Goal: Information Seeking & Learning: Find specific fact

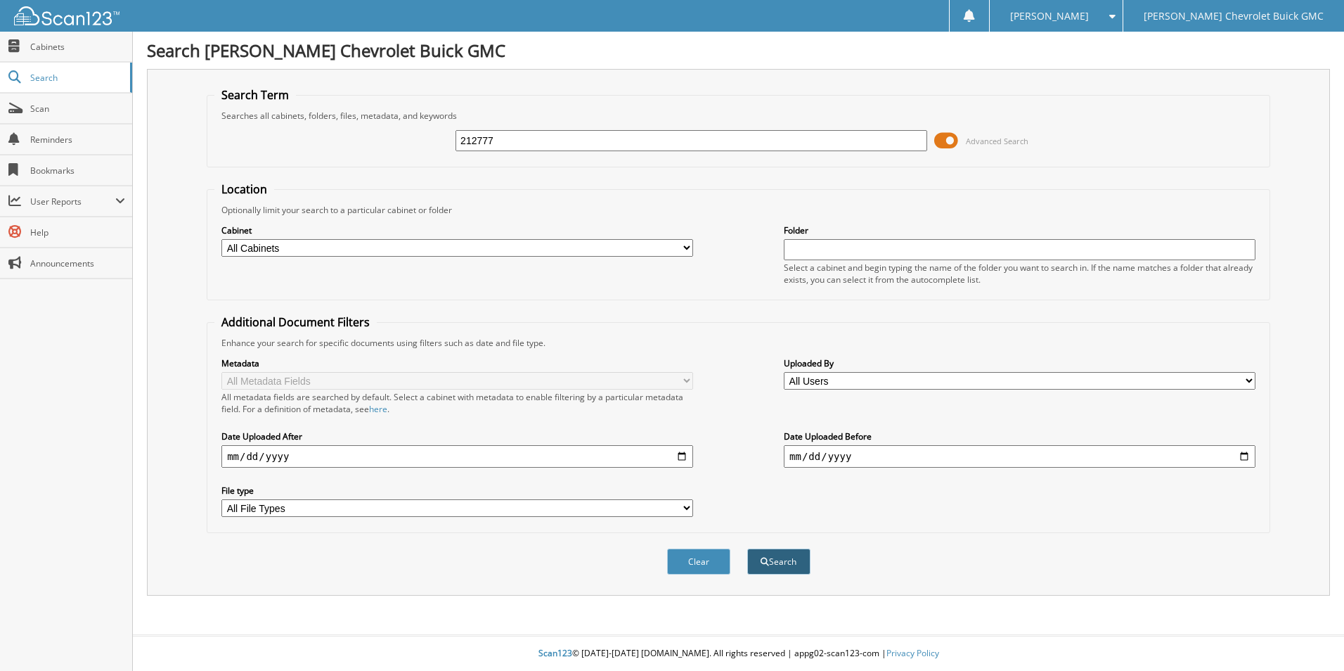
type input "212777"
click at [775, 559] on button "Search" at bounding box center [778, 561] width 63 height 26
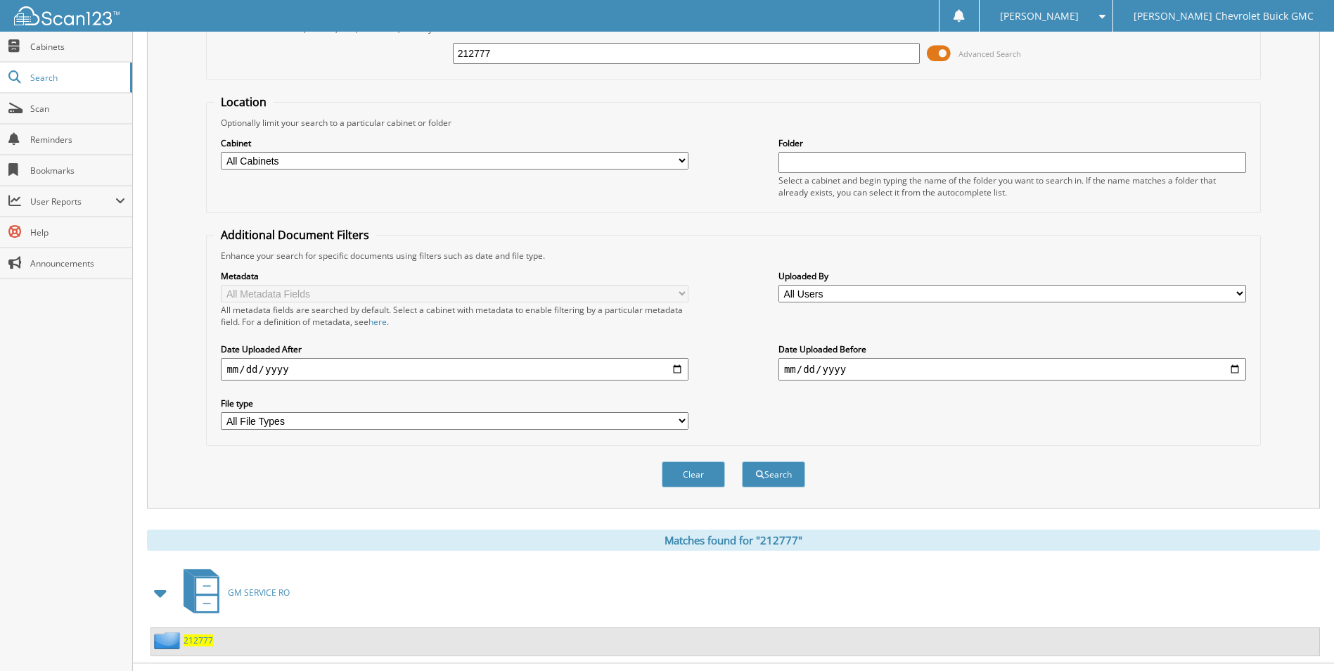
scroll to position [115, 0]
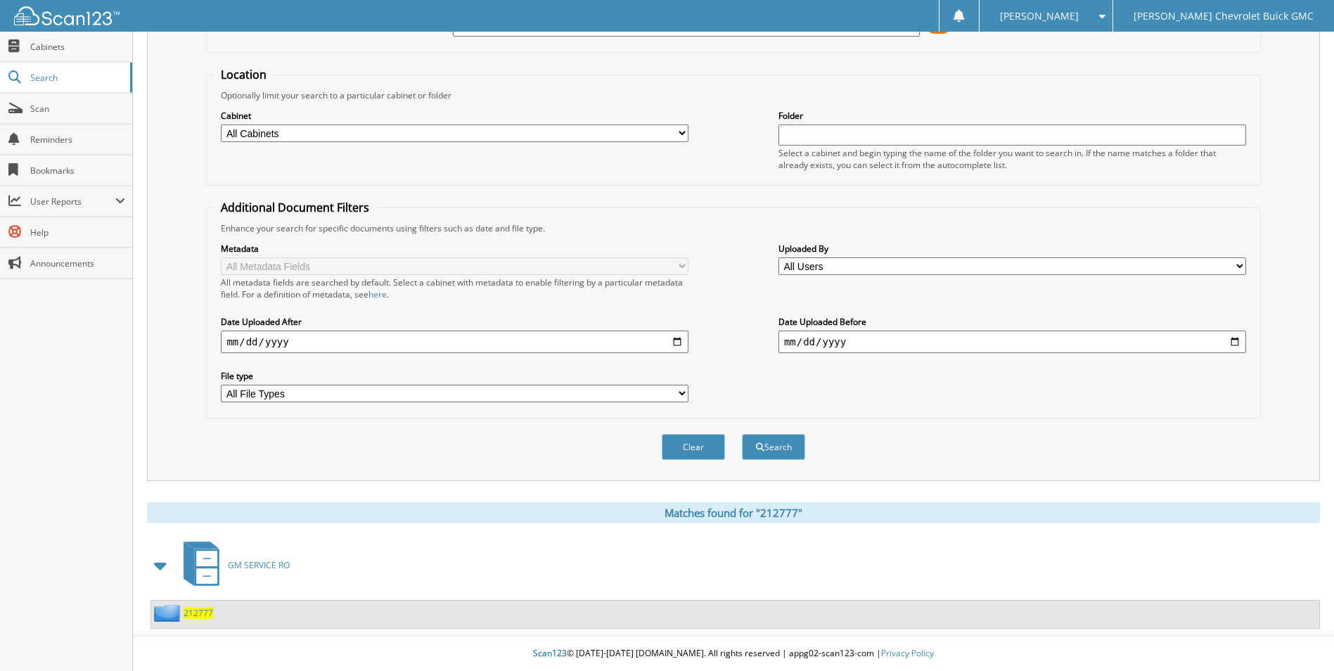
click at [264, 564] on span "GM SERVICE RO" at bounding box center [259, 565] width 62 height 12
click at [207, 617] on span "212777" at bounding box center [198, 613] width 30 height 12
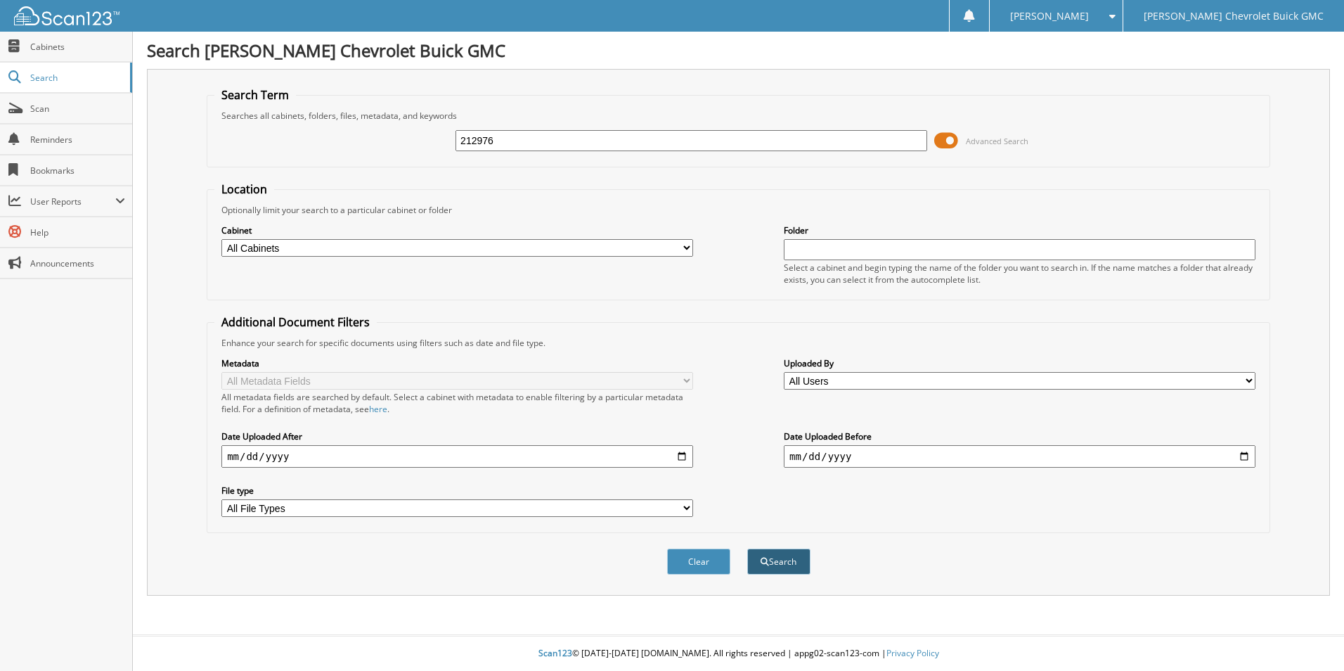
type input "212976"
click at [778, 561] on button "Search" at bounding box center [778, 561] width 63 height 26
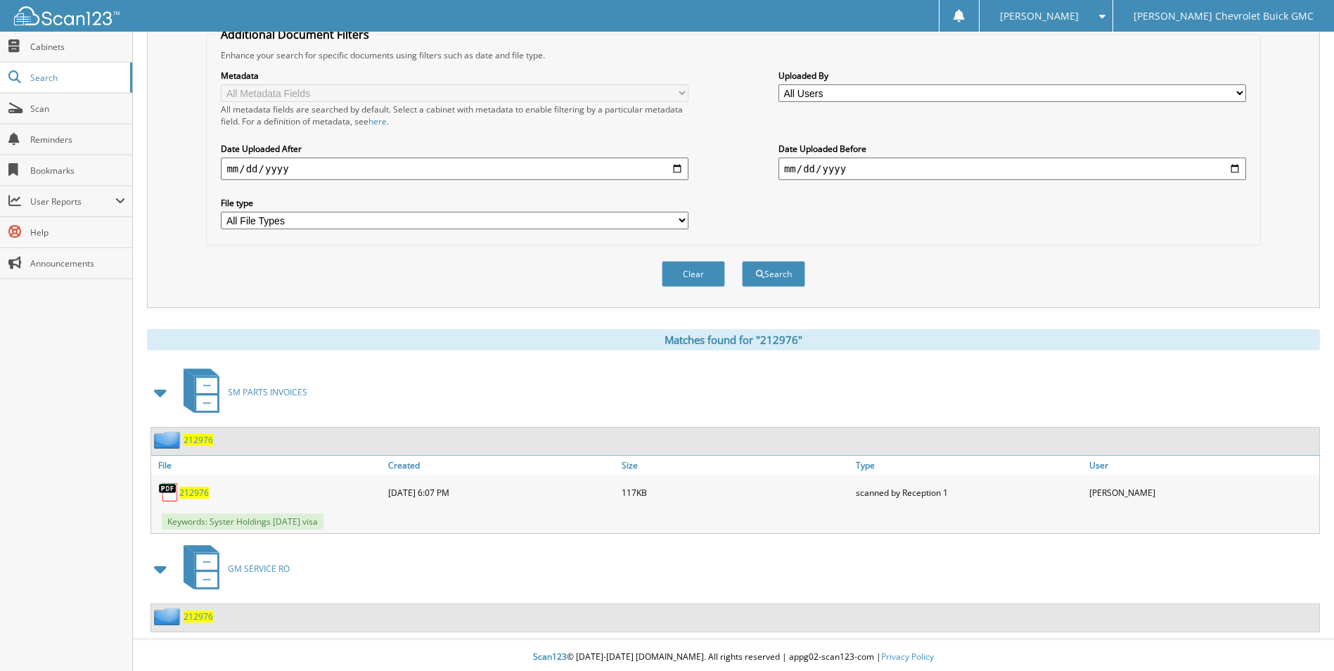
scroll to position [292, 0]
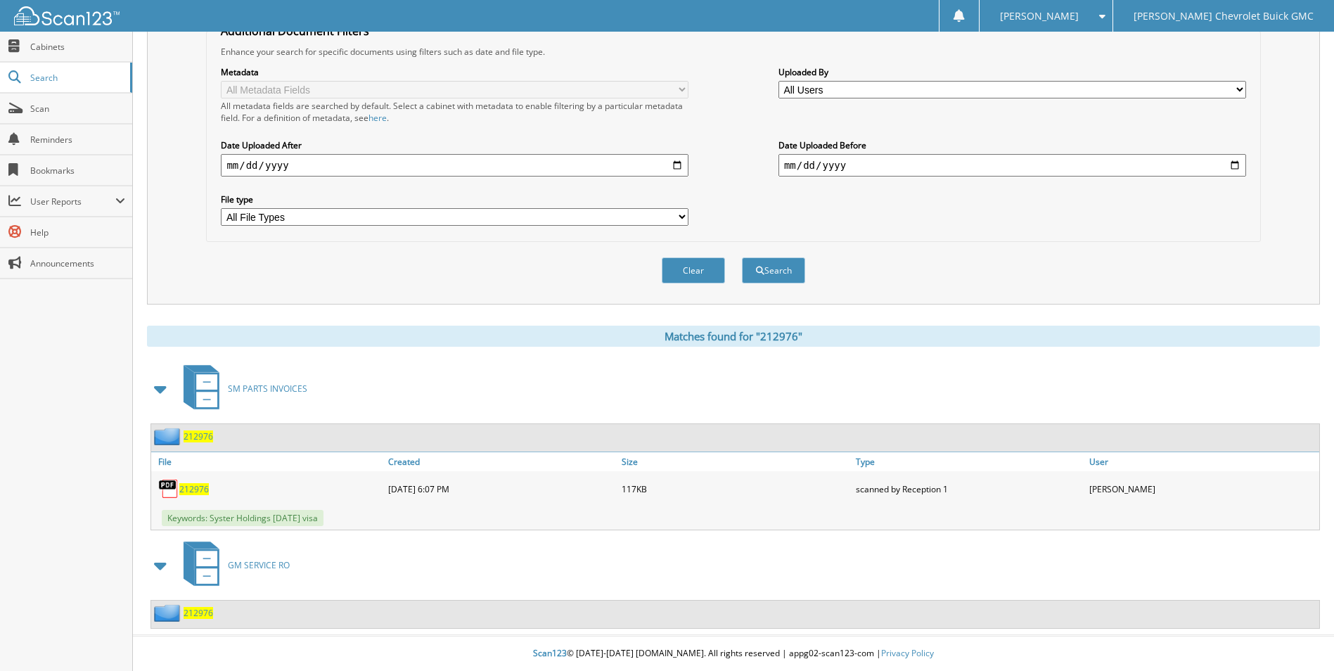
click at [190, 489] on span "212976" at bounding box center [194, 489] width 30 height 12
click at [168, 488] on img at bounding box center [168, 488] width 21 height 21
click at [205, 613] on span "212976" at bounding box center [198, 613] width 30 height 12
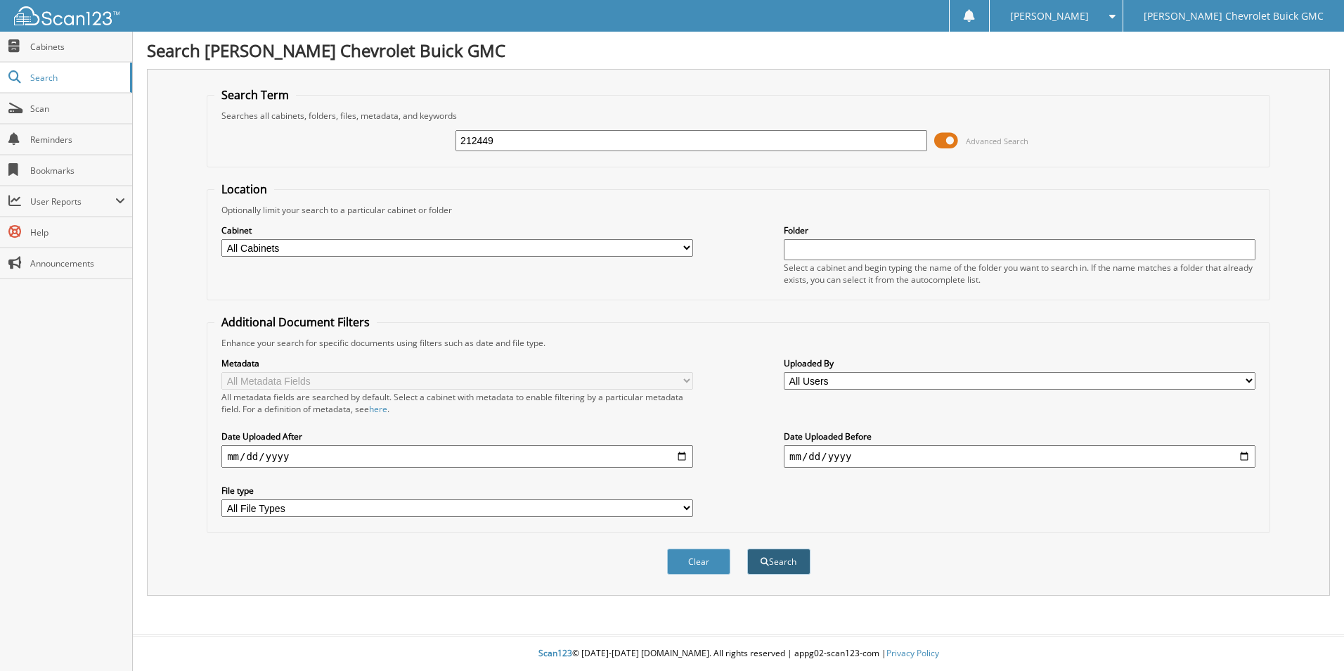
type input "212449"
click at [772, 559] on button "Search" at bounding box center [778, 561] width 63 height 26
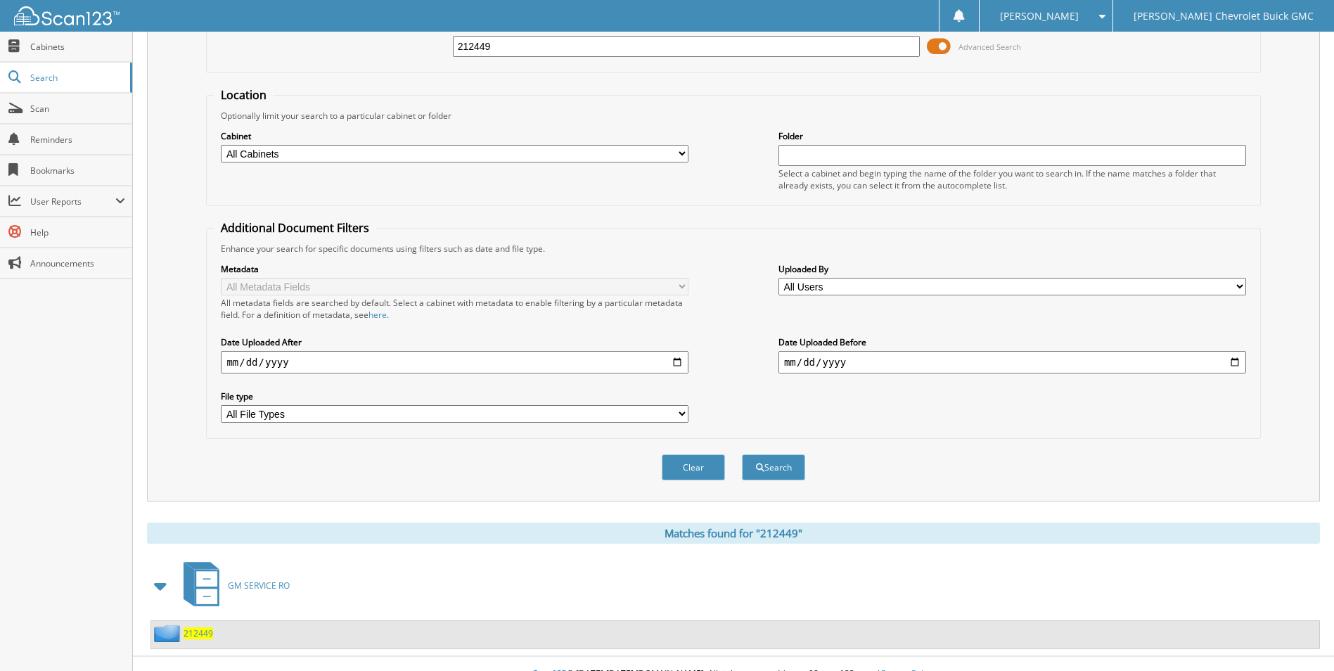
scroll to position [115, 0]
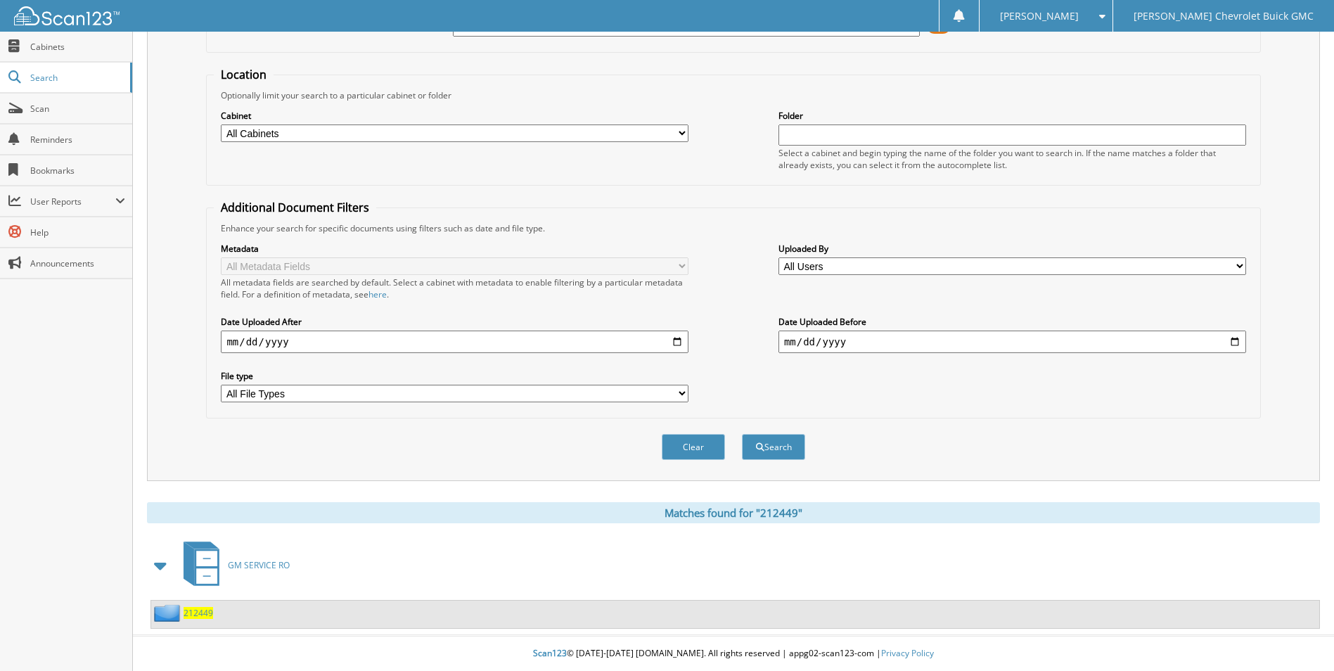
click at [203, 614] on span "212449" at bounding box center [198, 613] width 30 height 12
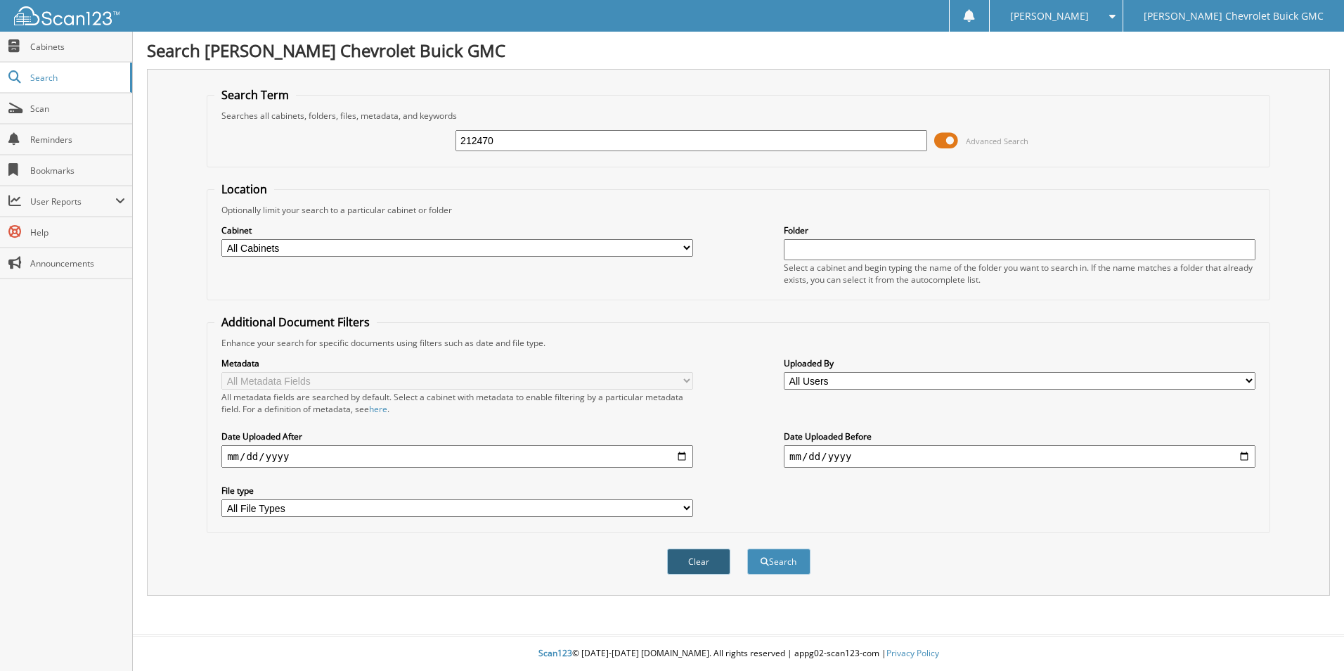
type input "212470"
click at [699, 564] on button "Clear" at bounding box center [698, 561] width 63 height 26
click at [797, 565] on button "Search" at bounding box center [778, 561] width 63 height 26
click at [479, 146] on input "text" at bounding box center [692, 140] width 472 height 21
type input "212470"
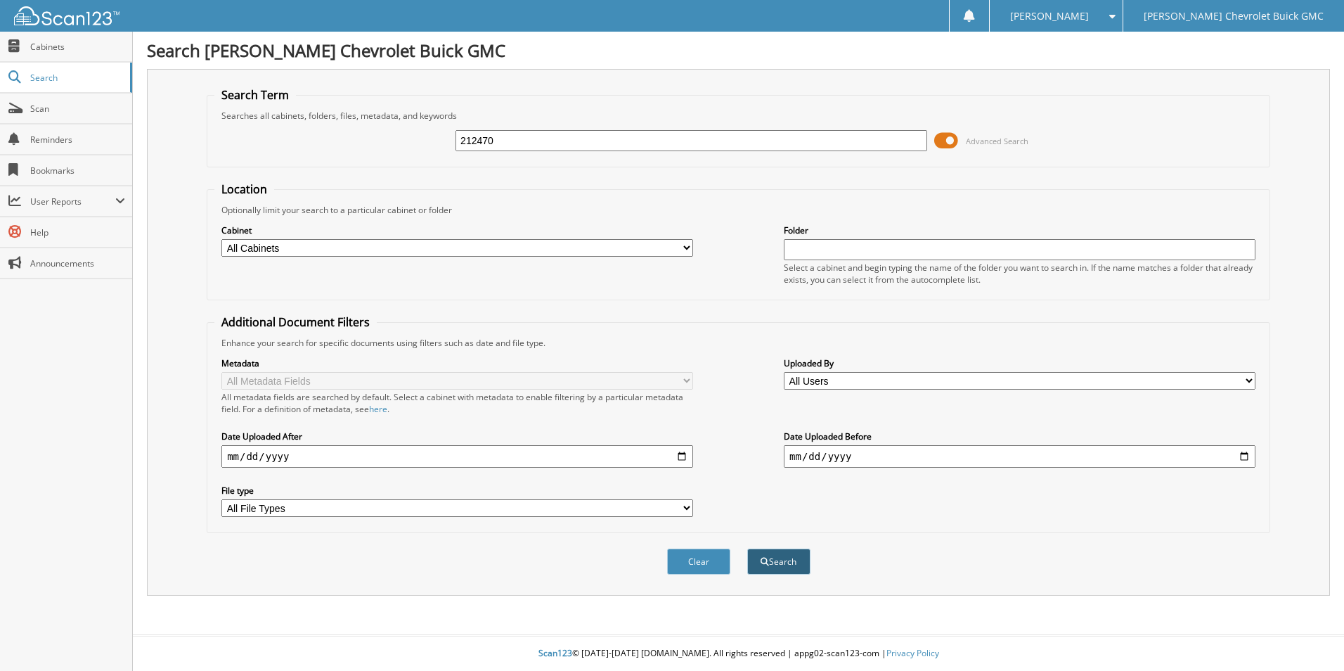
click at [798, 562] on button "Search" at bounding box center [778, 561] width 63 height 26
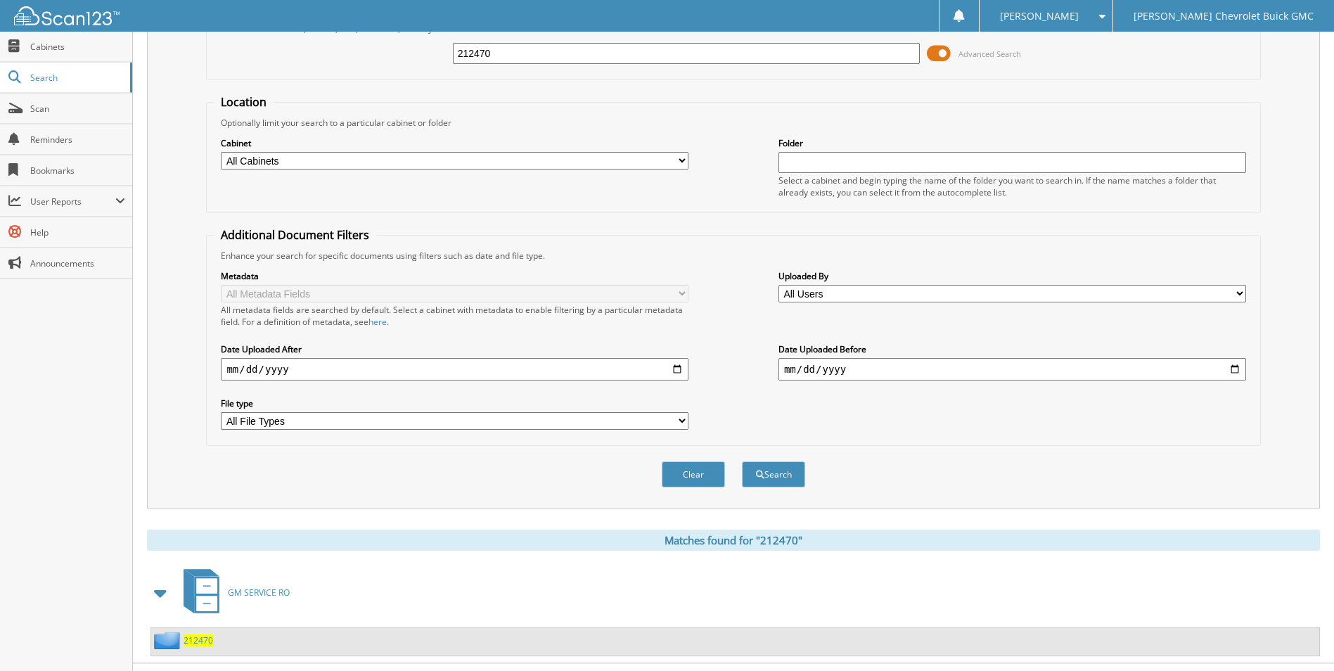
scroll to position [115, 0]
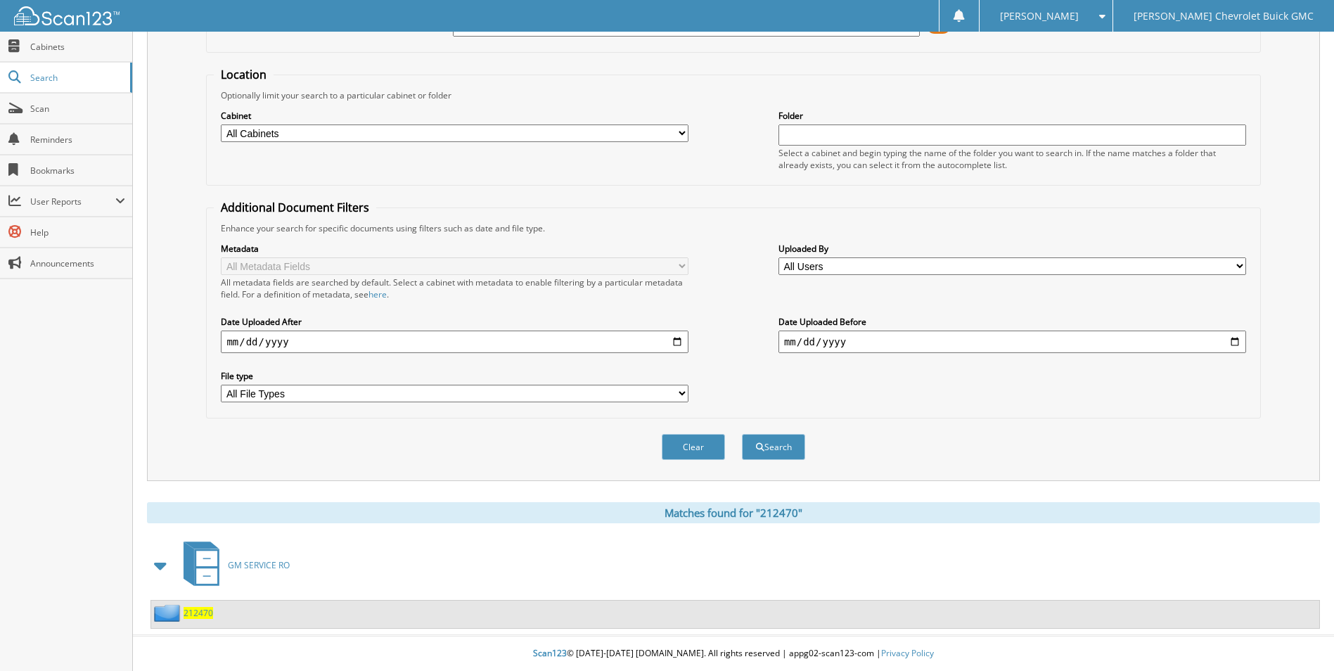
click at [202, 609] on span "212470" at bounding box center [198, 613] width 30 height 12
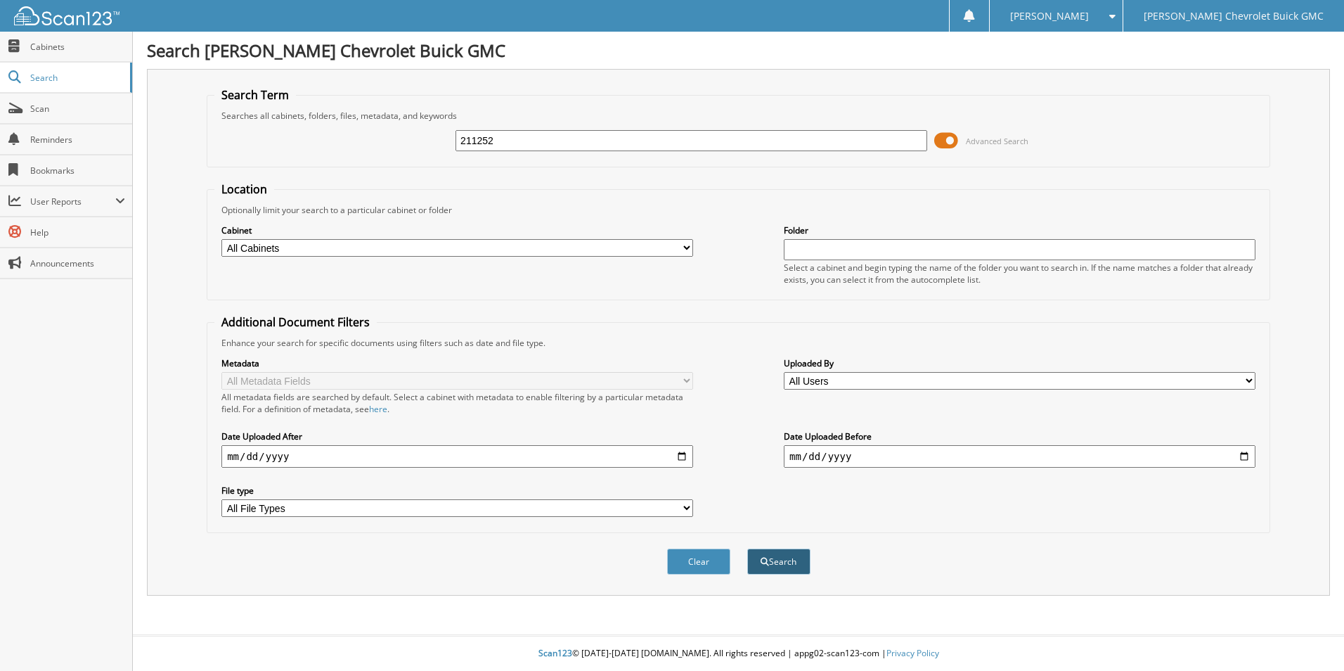
type input "211252"
click at [778, 560] on button "Search" at bounding box center [778, 561] width 63 height 26
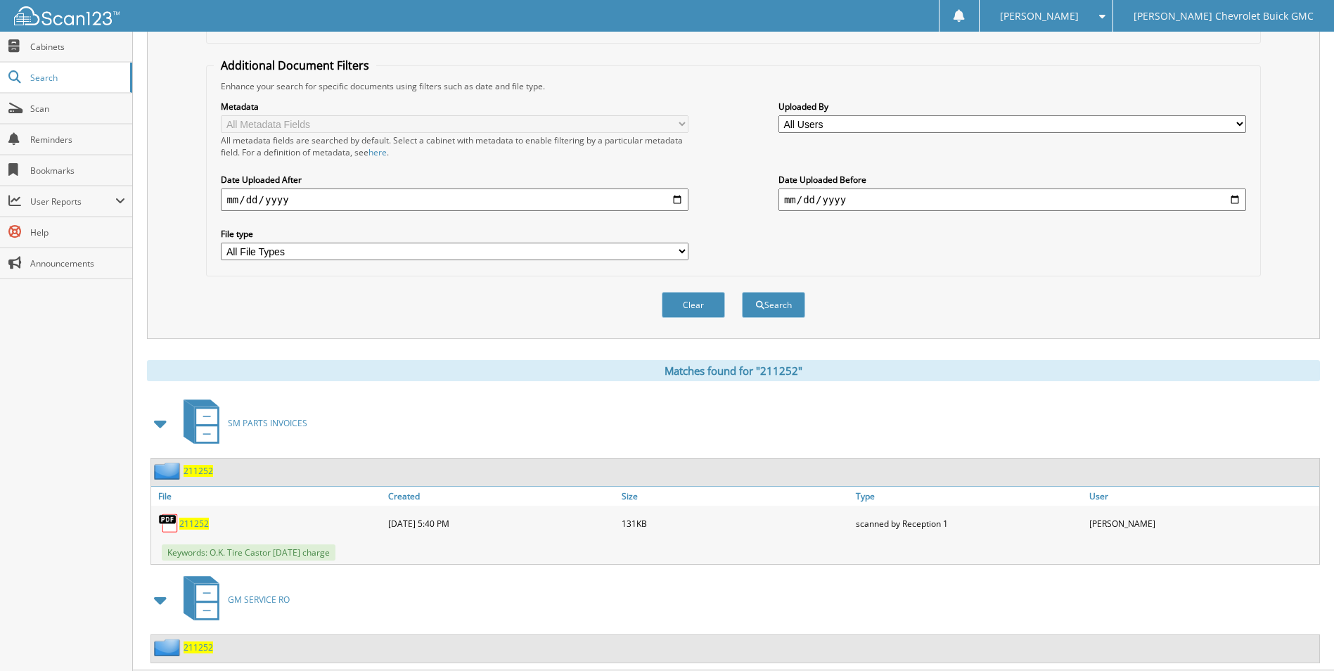
scroll to position [292, 0]
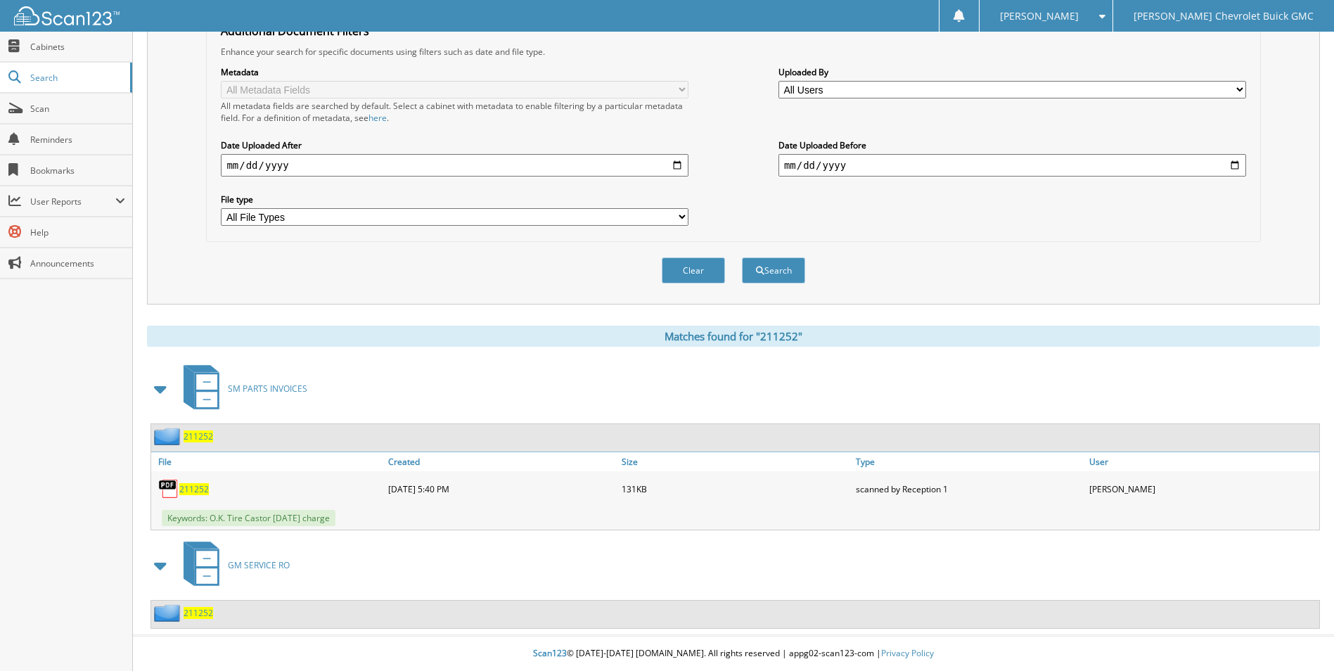
click at [194, 612] on span "211252" at bounding box center [198, 613] width 30 height 12
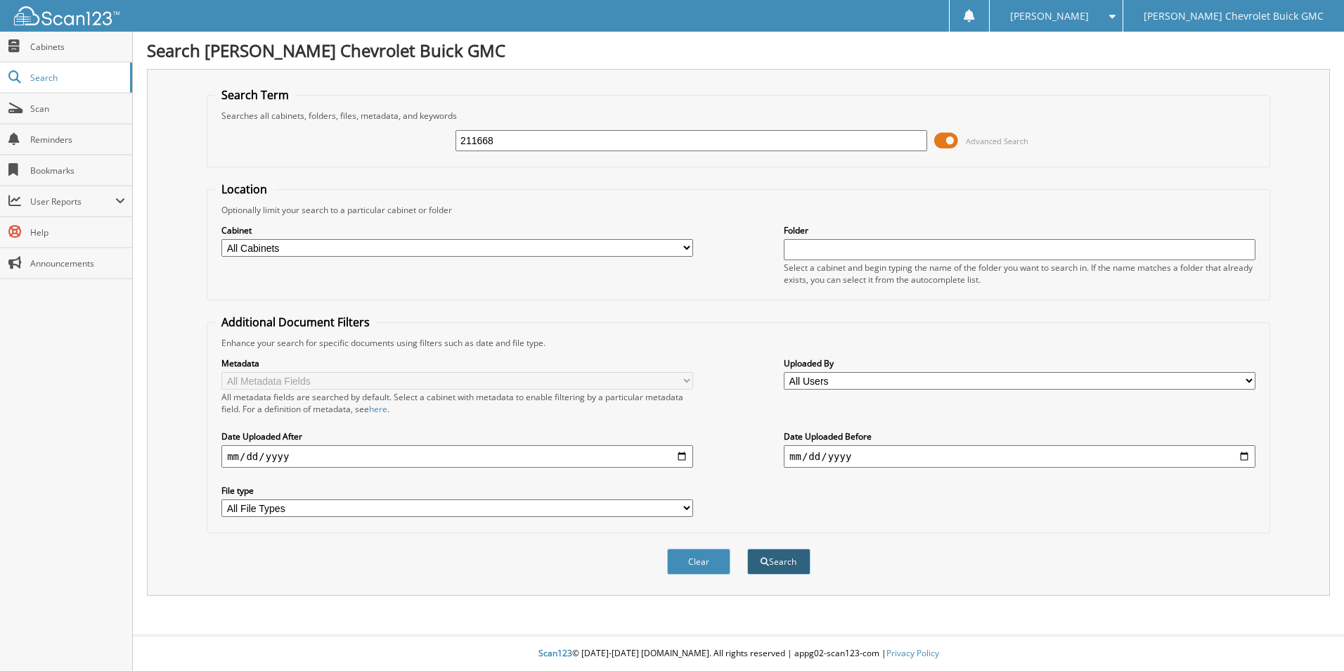
type input "211668"
click at [789, 562] on button "Search" at bounding box center [778, 561] width 63 height 26
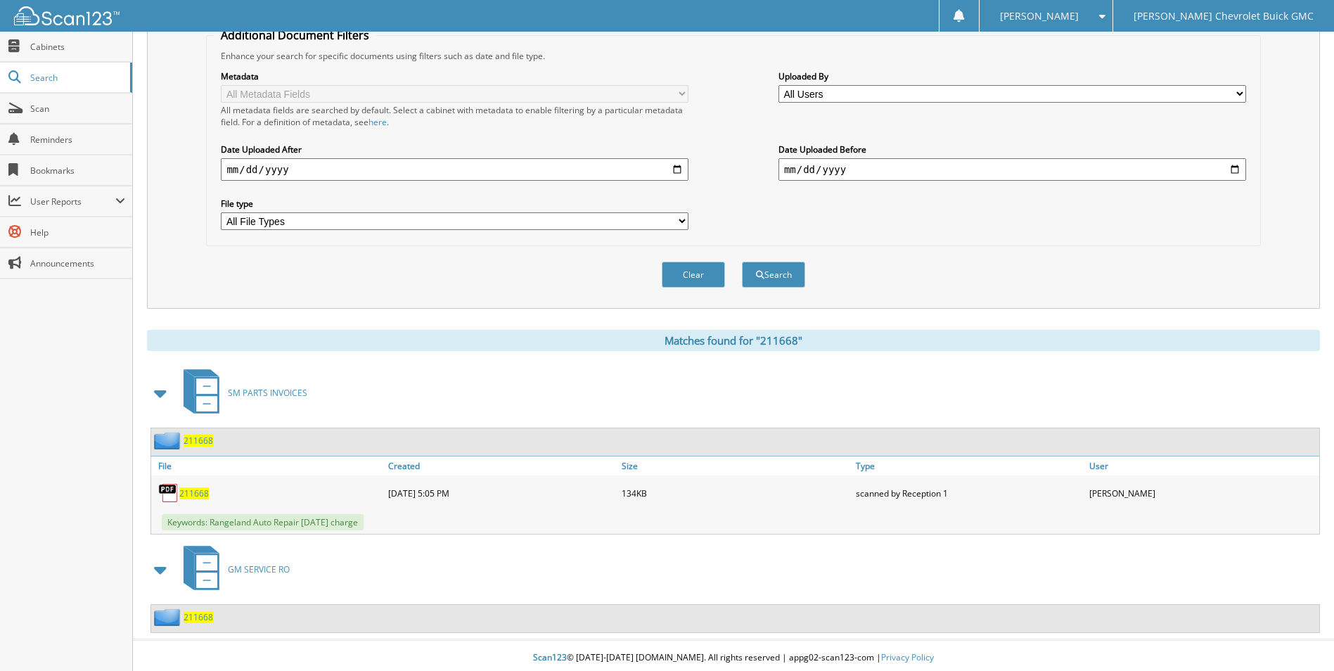
scroll to position [292, 0]
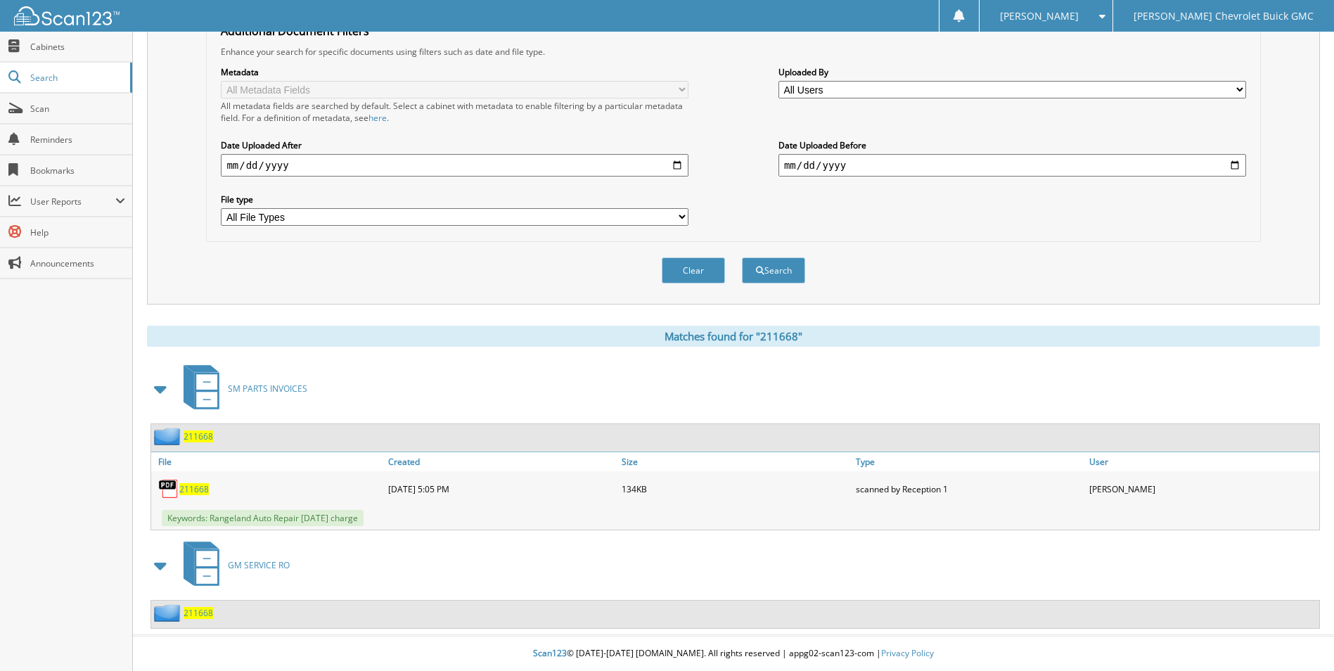
click at [207, 614] on span "211668" at bounding box center [198, 613] width 30 height 12
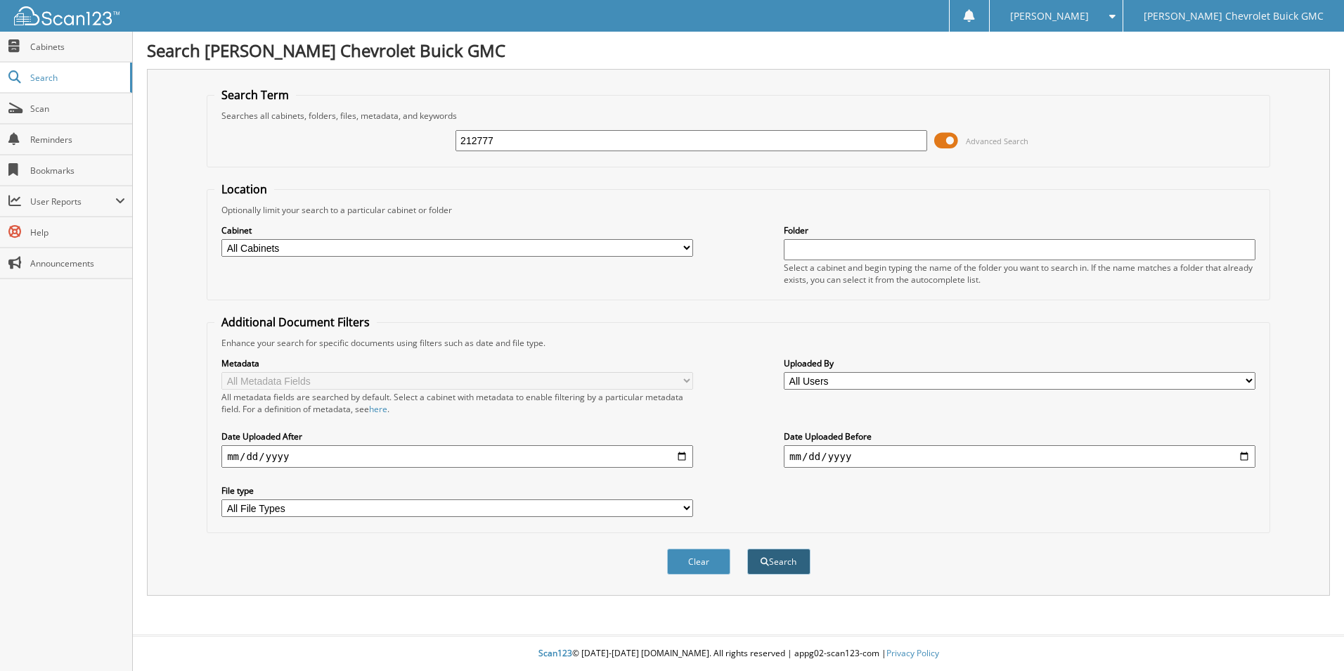
type input "212777"
click at [789, 565] on button "Search" at bounding box center [778, 561] width 63 height 26
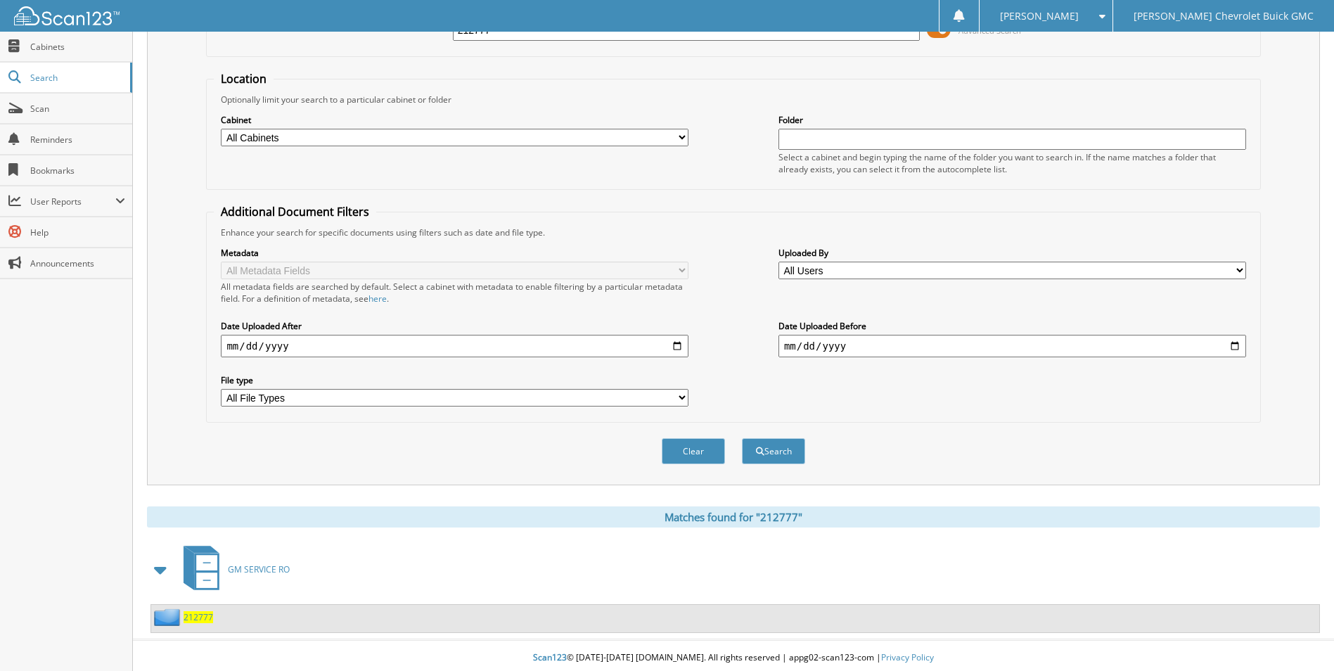
scroll to position [115, 0]
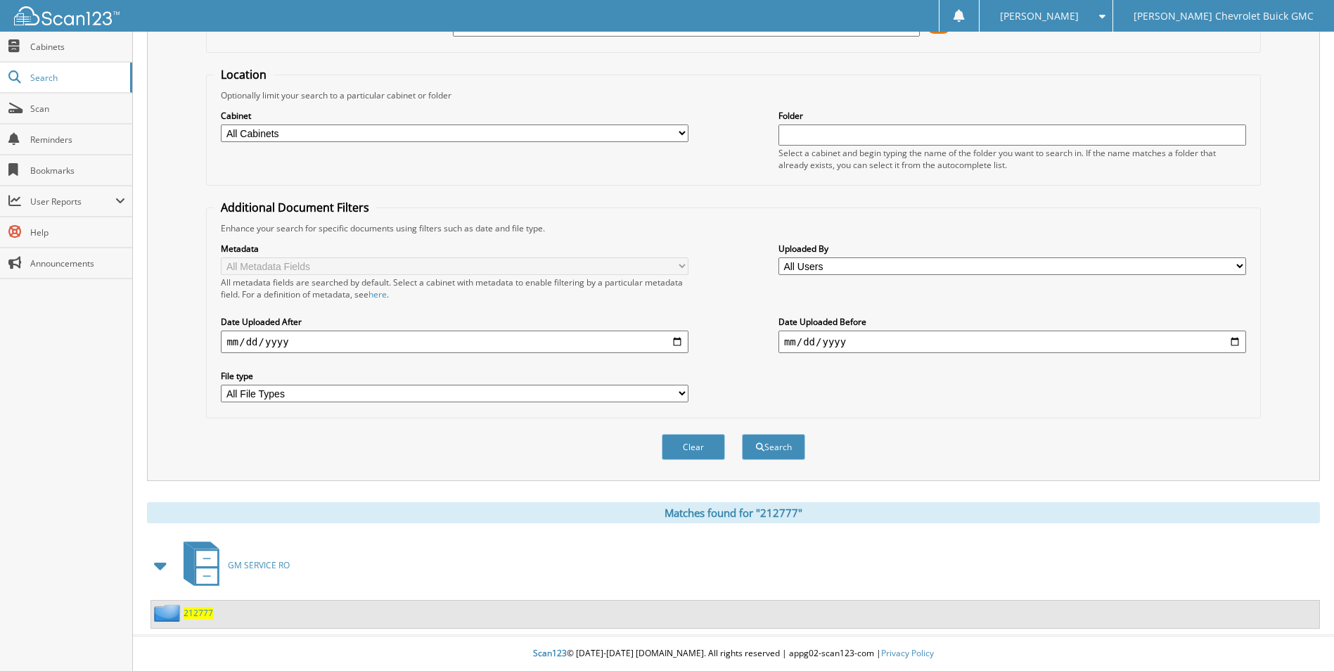
click at [199, 613] on span "212777" at bounding box center [198, 613] width 30 height 12
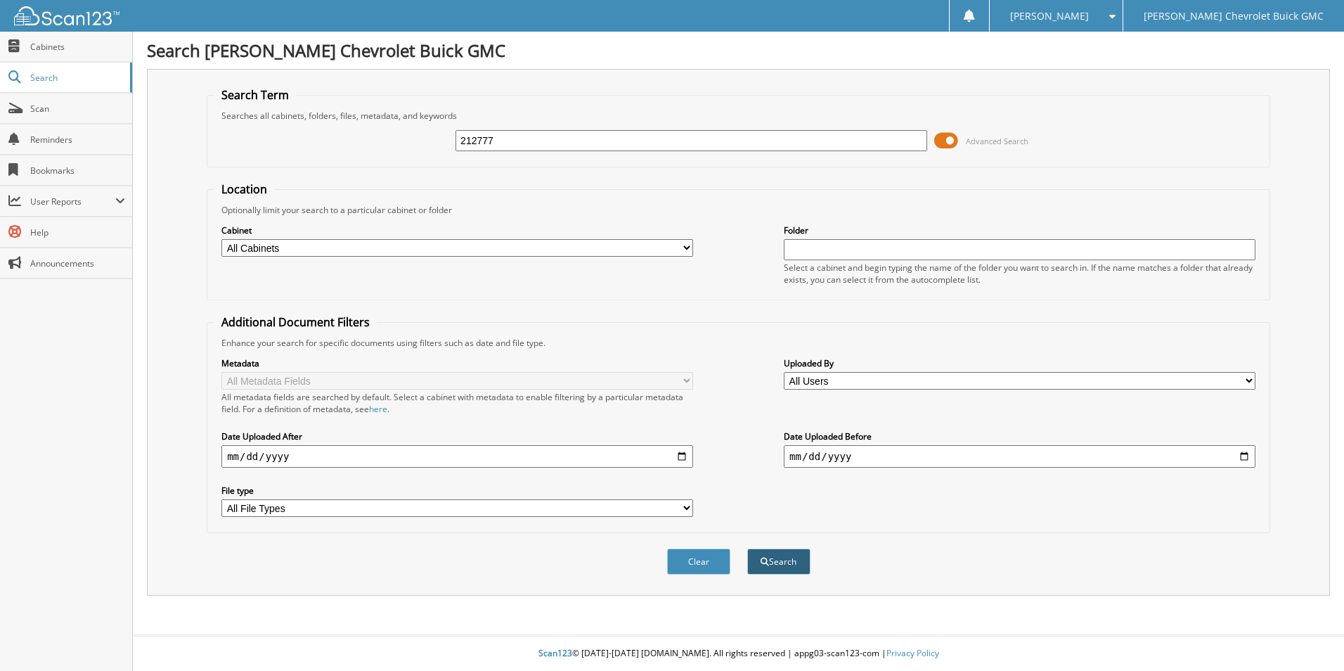
type input "212777"
click at [782, 555] on button "Search" at bounding box center [778, 561] width 63 height 26
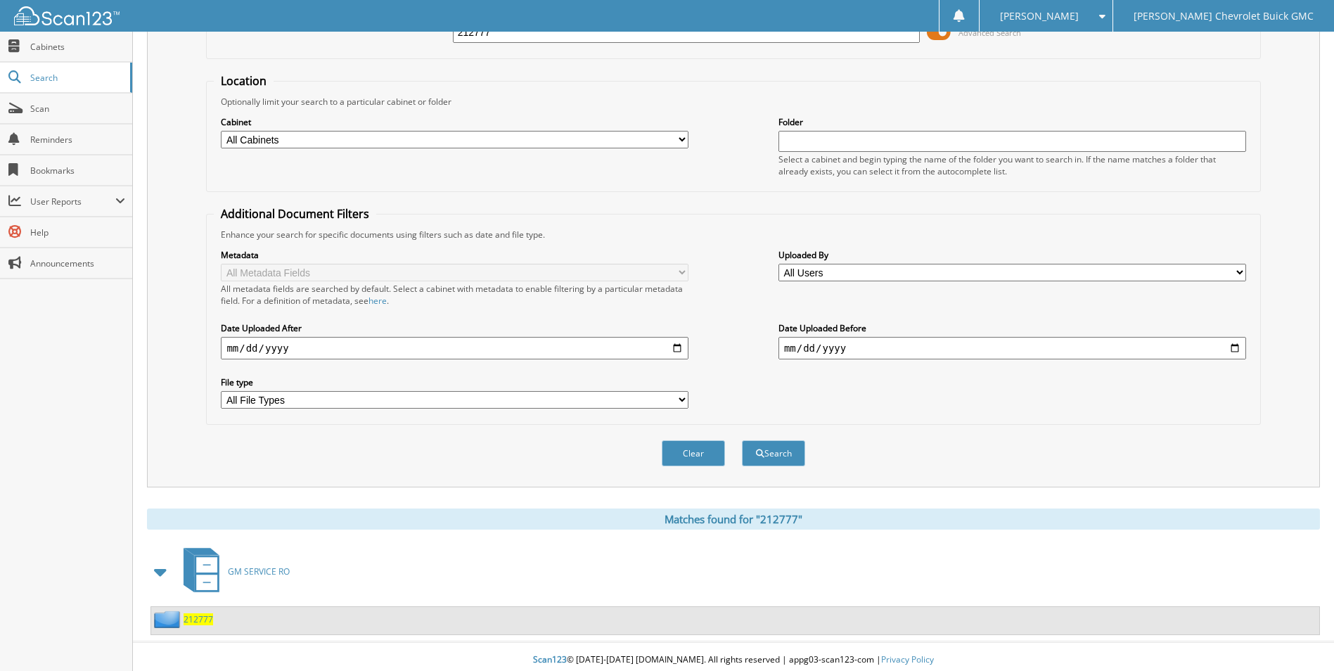
scroll to position [115, 0]
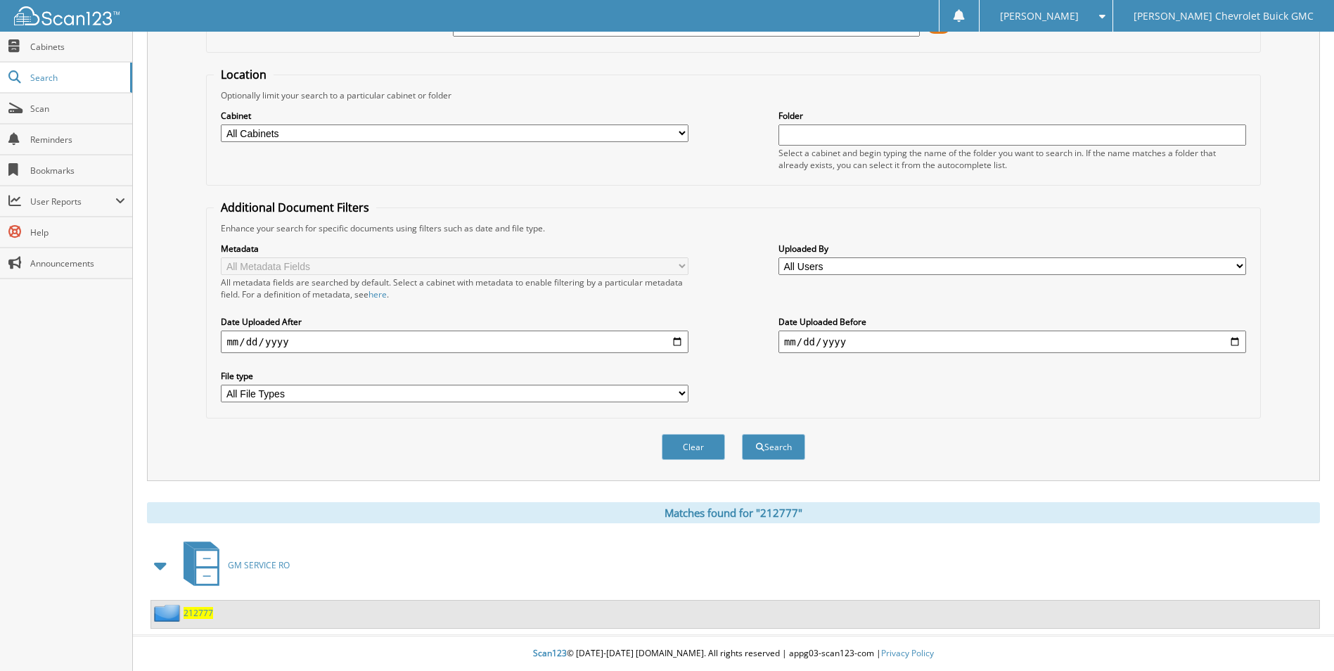
click at [239, 570] on span "GM SERVICE RO" at bounding box center [259, 565] width 62 height 12
click at [196, 612] on span "212777" at bounding box center [198, 613] width 30 height 12
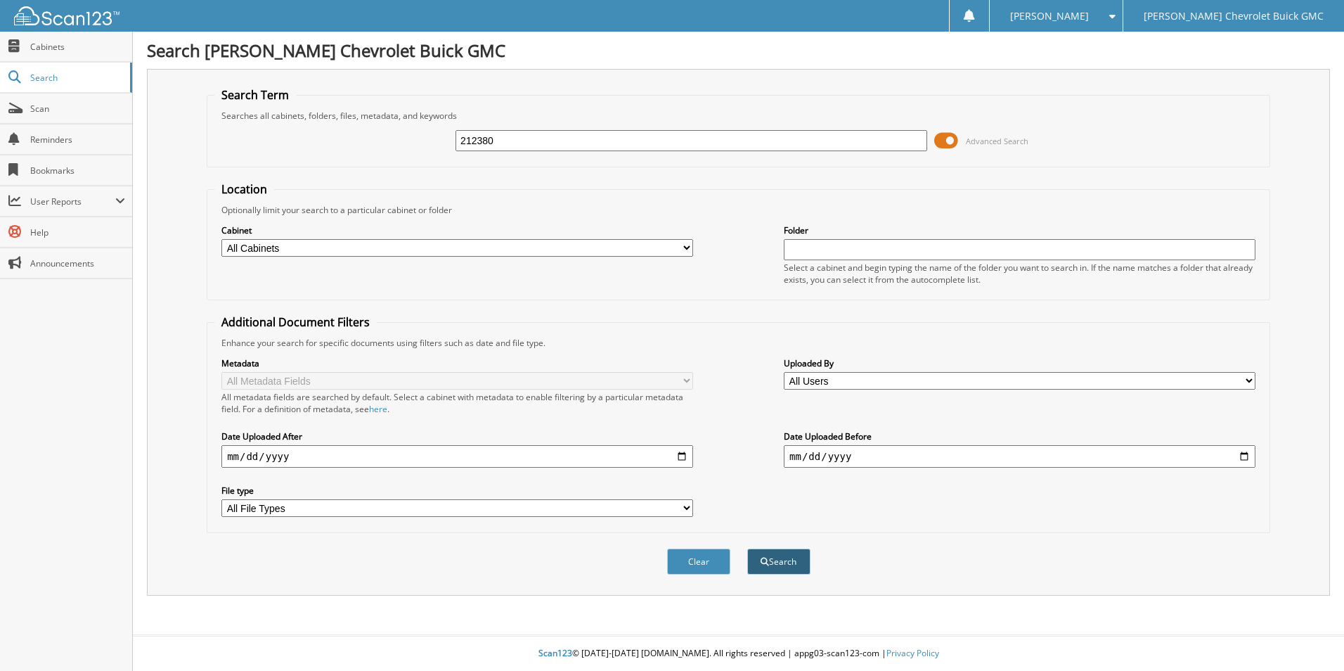
type input "212380"
click at [767, 562] on span "submit" at bounding box center [765, 561] width 8 height 8
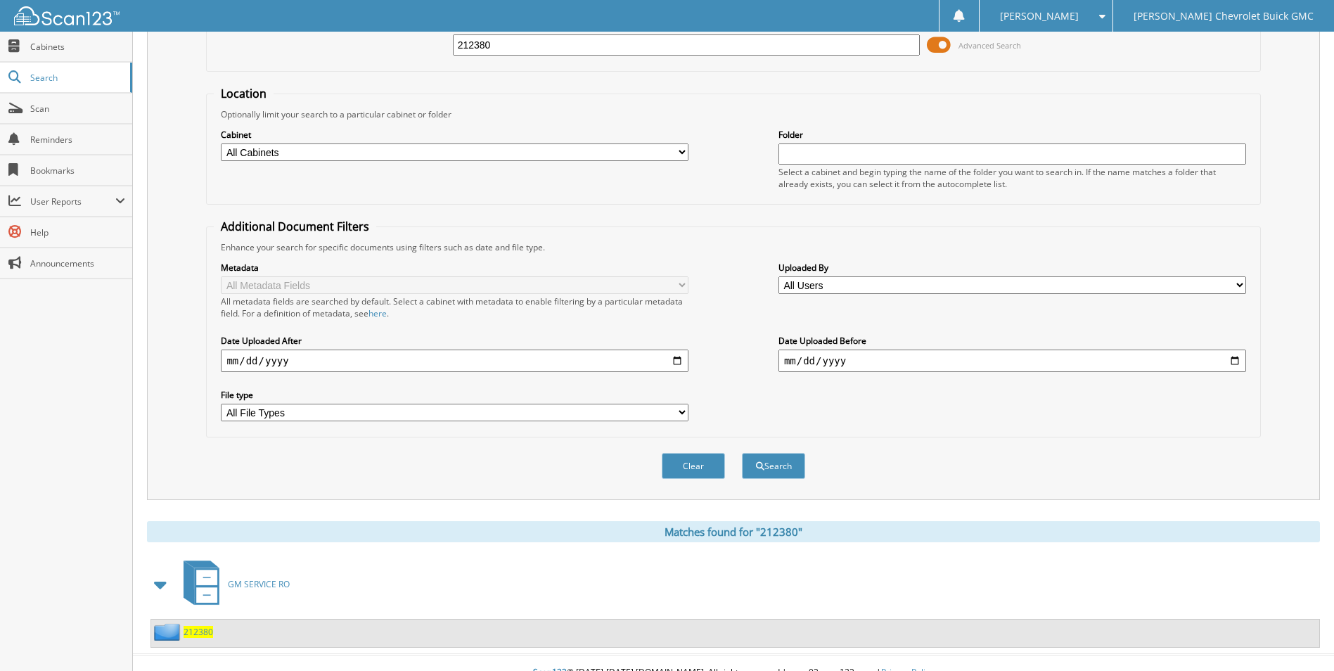
scroll to position [115, 0]
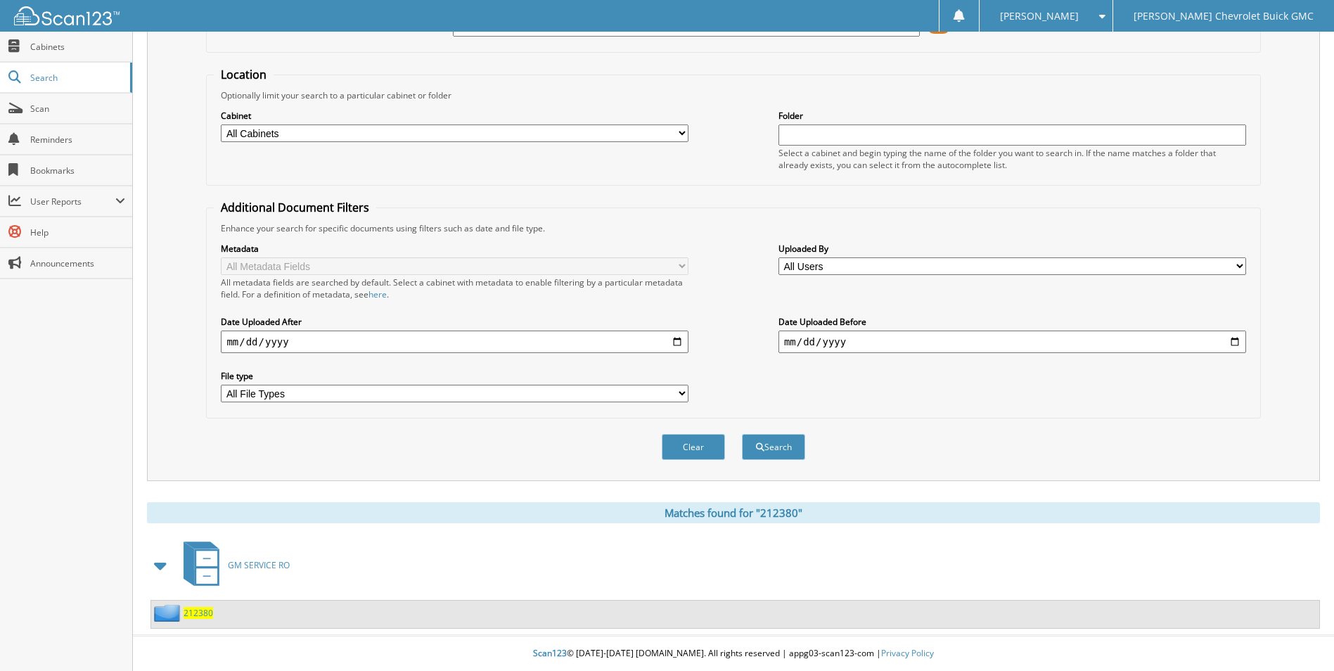
click at [198, 617] on span "212380" at bounding box center [198, 613] width 30 height 12
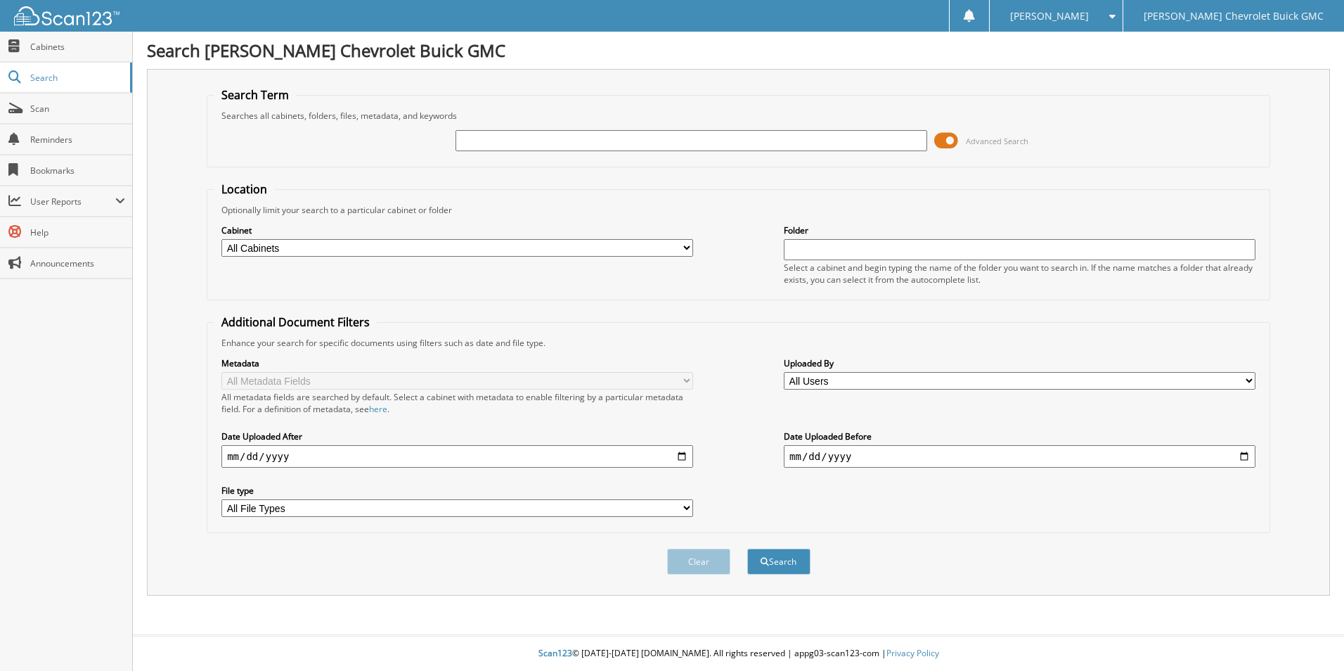
click at [485, 136] on input "text" at bounding box center [692, 140] width 472 height 21
type input "jaygar enterprises"
click at [778, 561] on button "Search" at bounding box center [778, 561] width 63 height 26
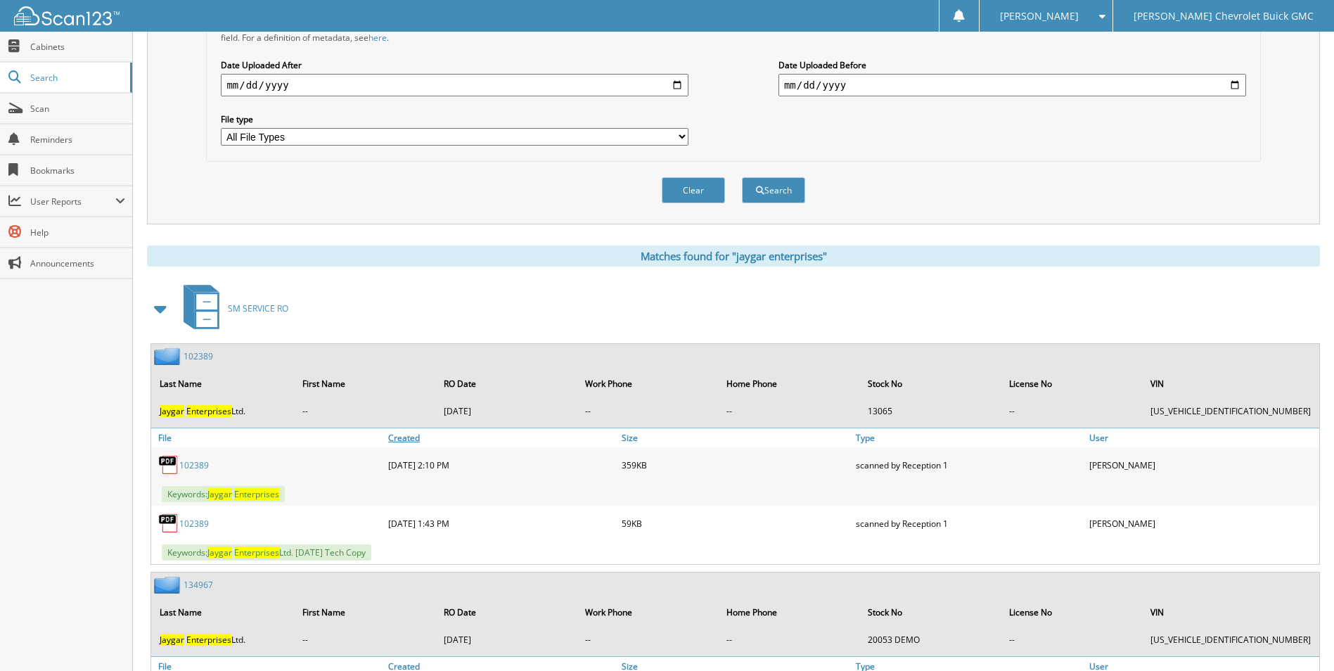
scroll to position [141, 0]
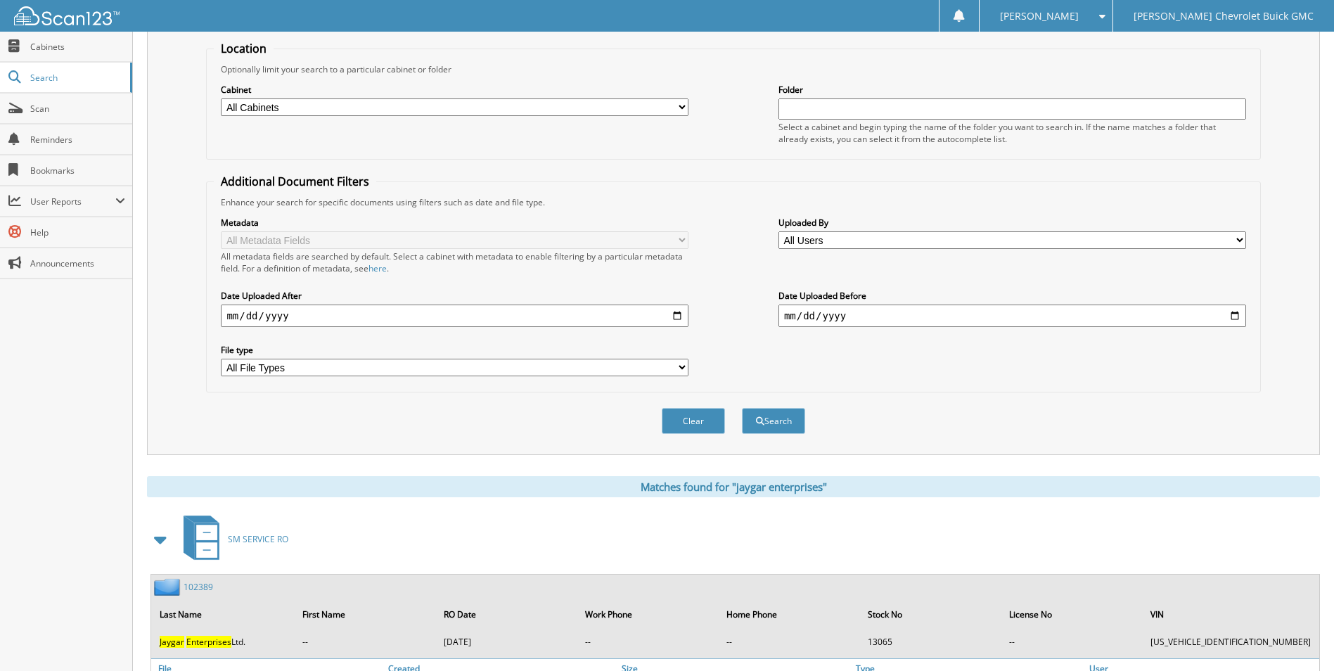
click at [325, 313] on input "date" at bounding box center [455, 315] width 468 height 22
click at [233, 320] on input "date" at bounding box center [455, 315] width 468 height 22
click at [262, 319] on input "date" at bounding box center [455, 315] width 468 height 22
type input "[DATE]"
click at [776, 424] on button "Search" at bounding box center [773, 421] width 63 height 26
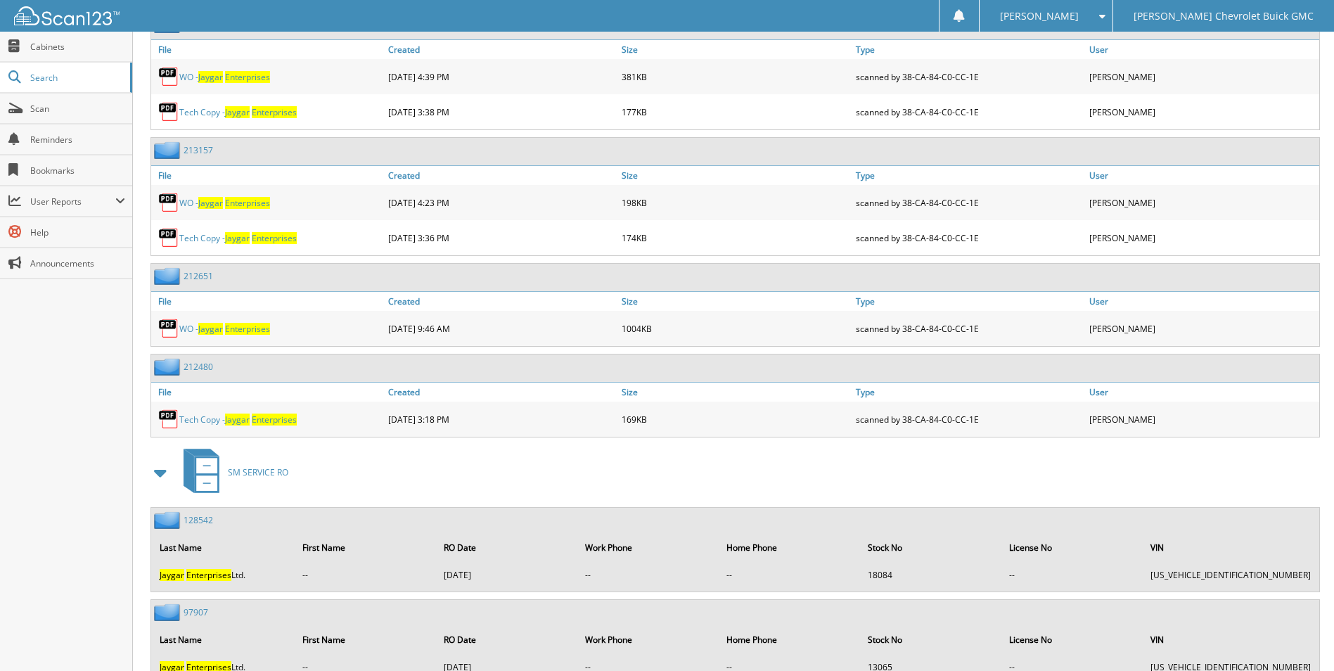
scroll to position [633, 0]
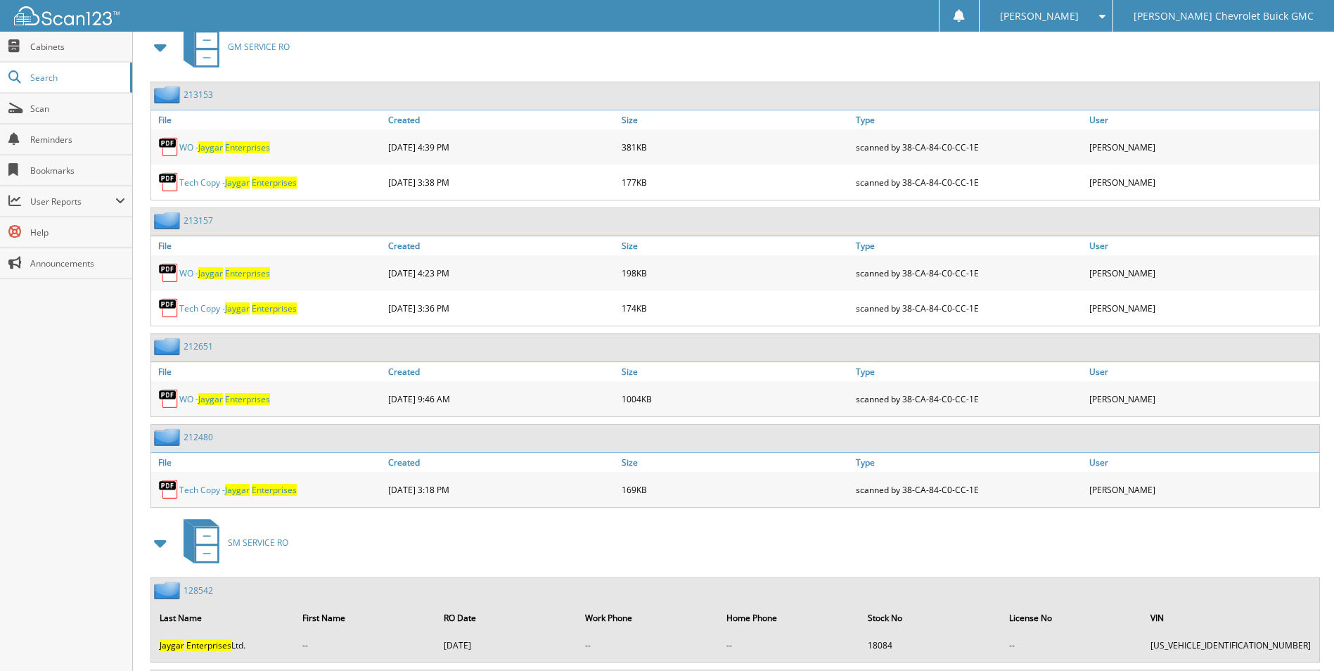
click at [257, 400] on span "Enterprises" at bounding box center [247, 399] width 45 height 12
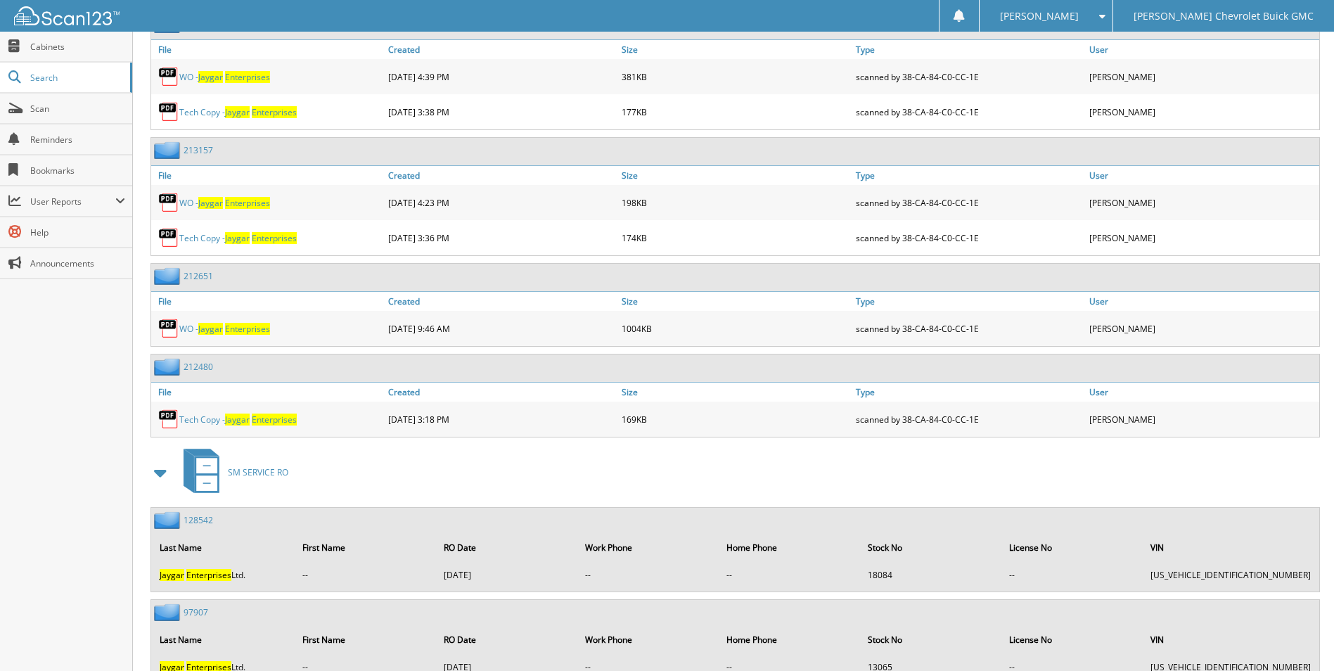
scroll to position [773, 0]
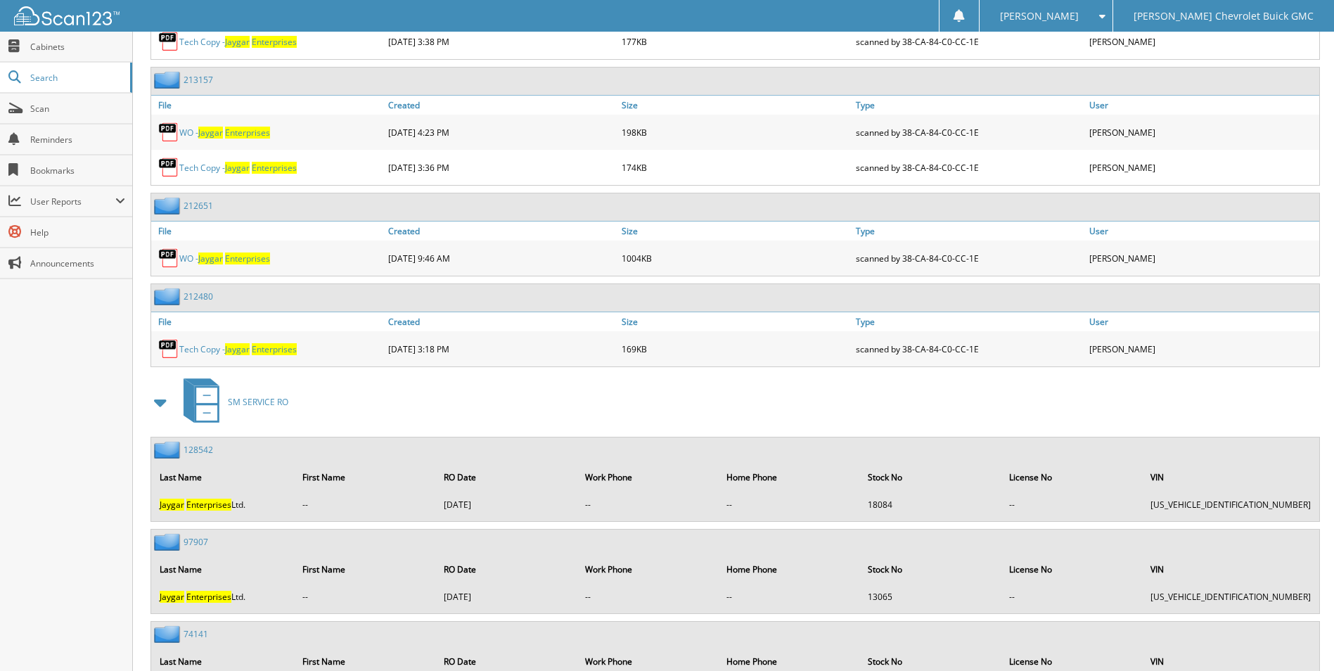
click at [160, 403] on span at bounding box center [161, 401] width 20 height 25
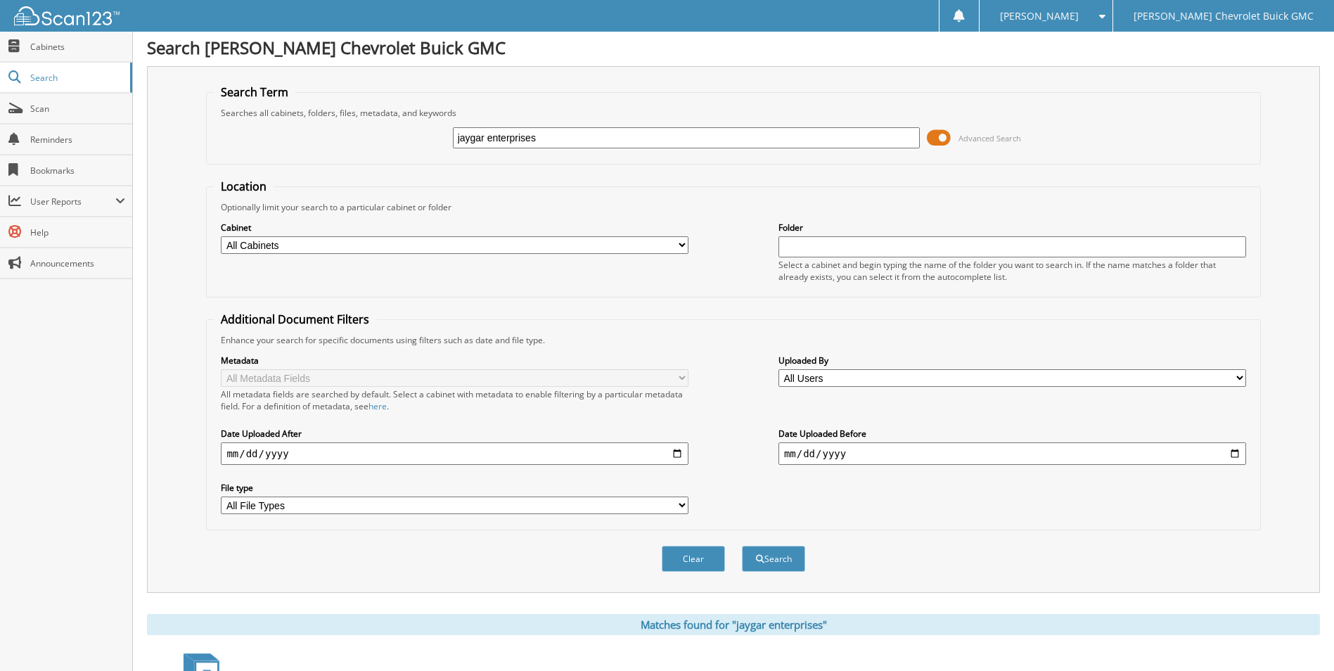
scroll to position [0, 0]
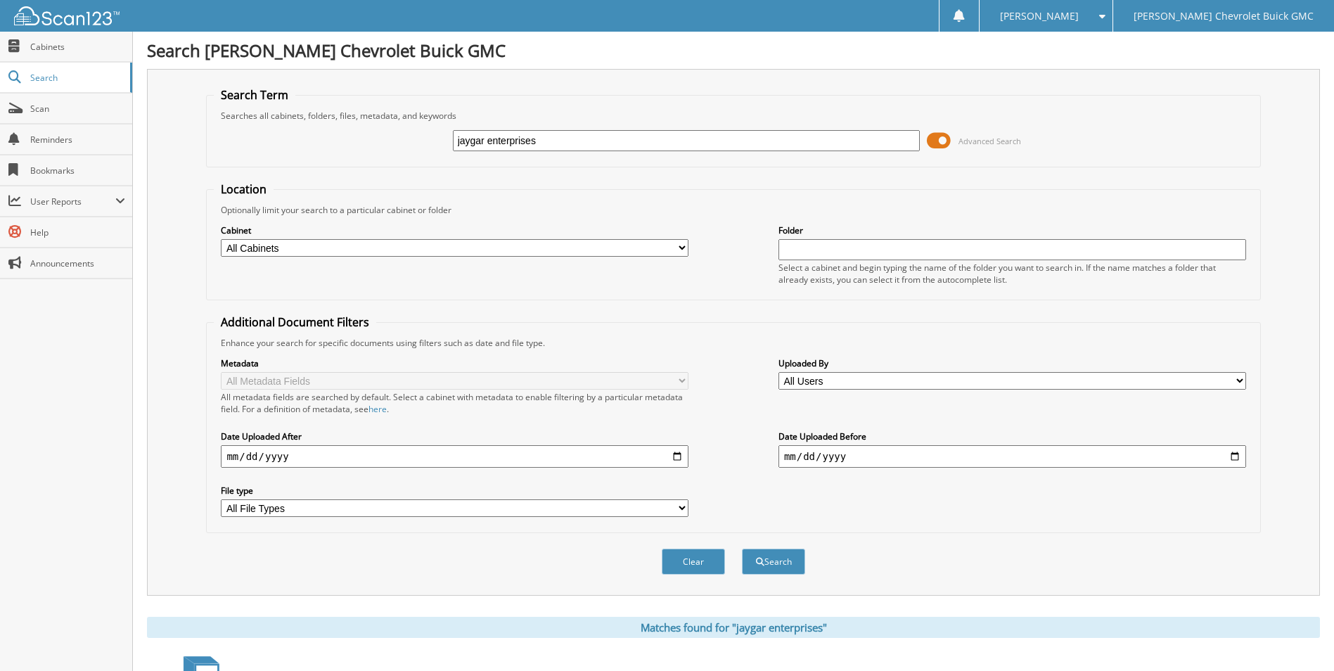
drag, startPoint x: 557, startPoint y: 138, endPoint x: 414, endPoint y: 139, distance: 142.7
click at [414, 139] on div "jaygar enterprises Advanced Search" at bounding box center [733, 141] width 1038 height 38
type input "212380"
click at [769, 557] on button "Search" at bounding box center [773, 561] width 63 height 26
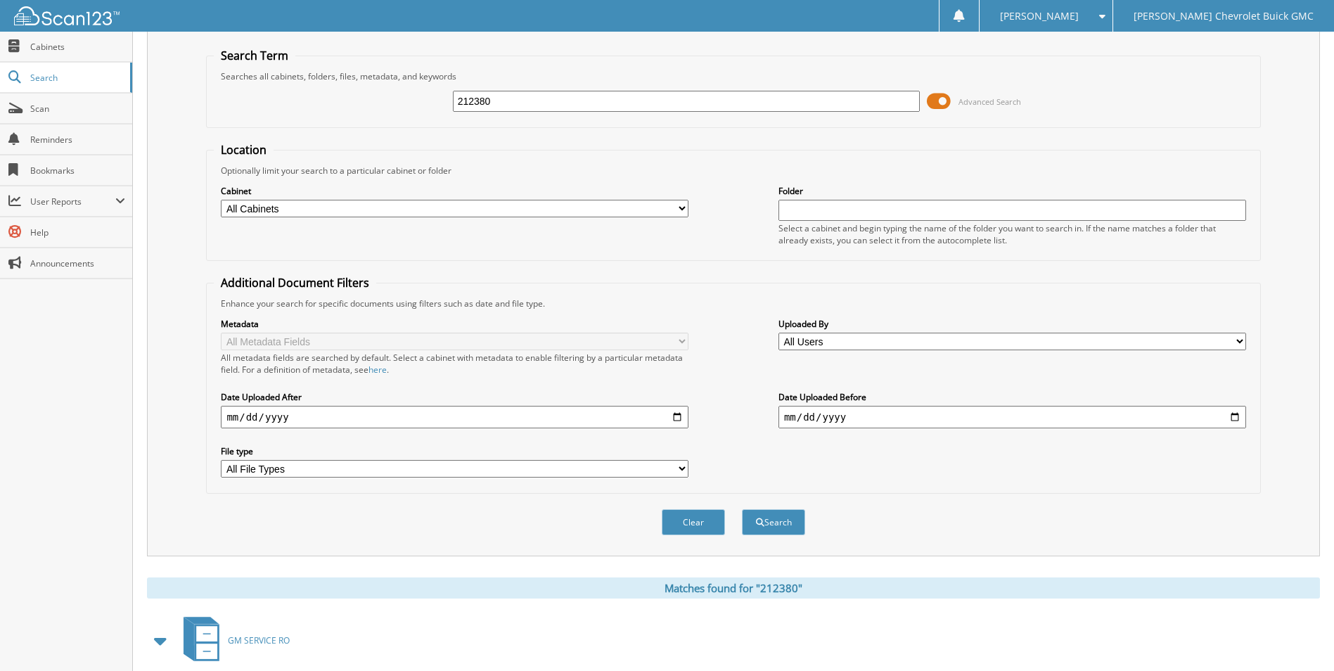
scroll to position [115, 0]
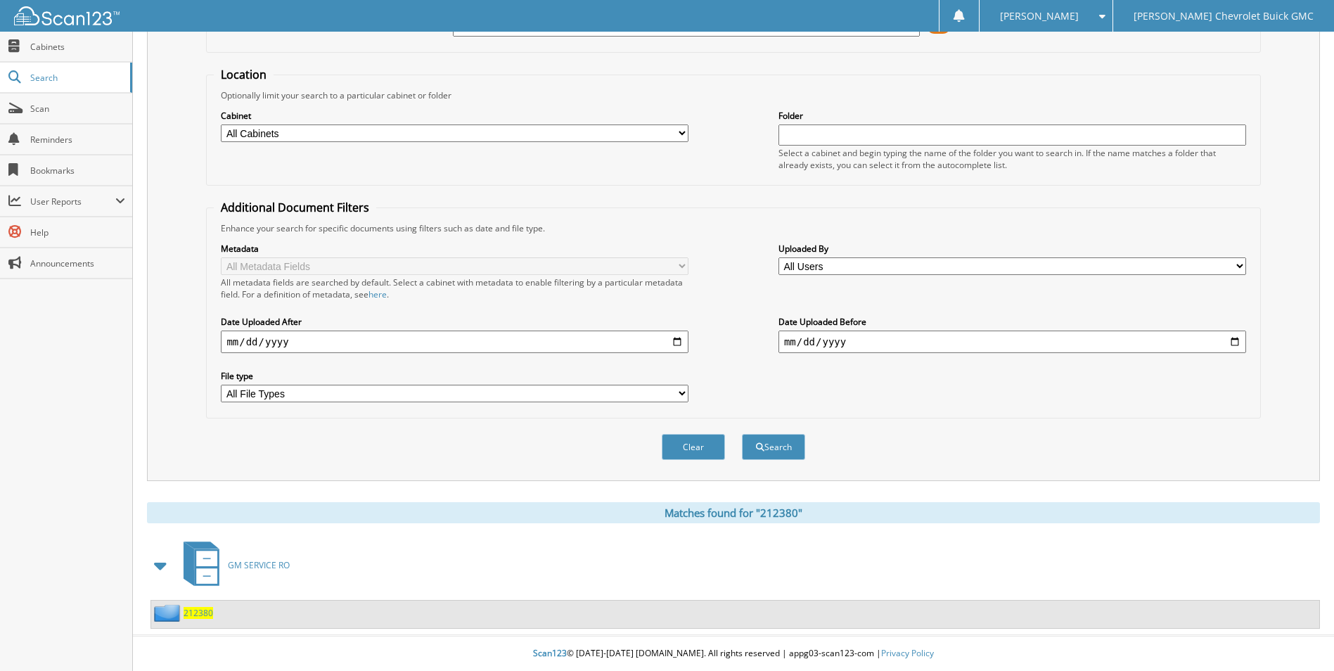
click at [158, 565] on span at bounding box center [161, 565] width 20 height 25
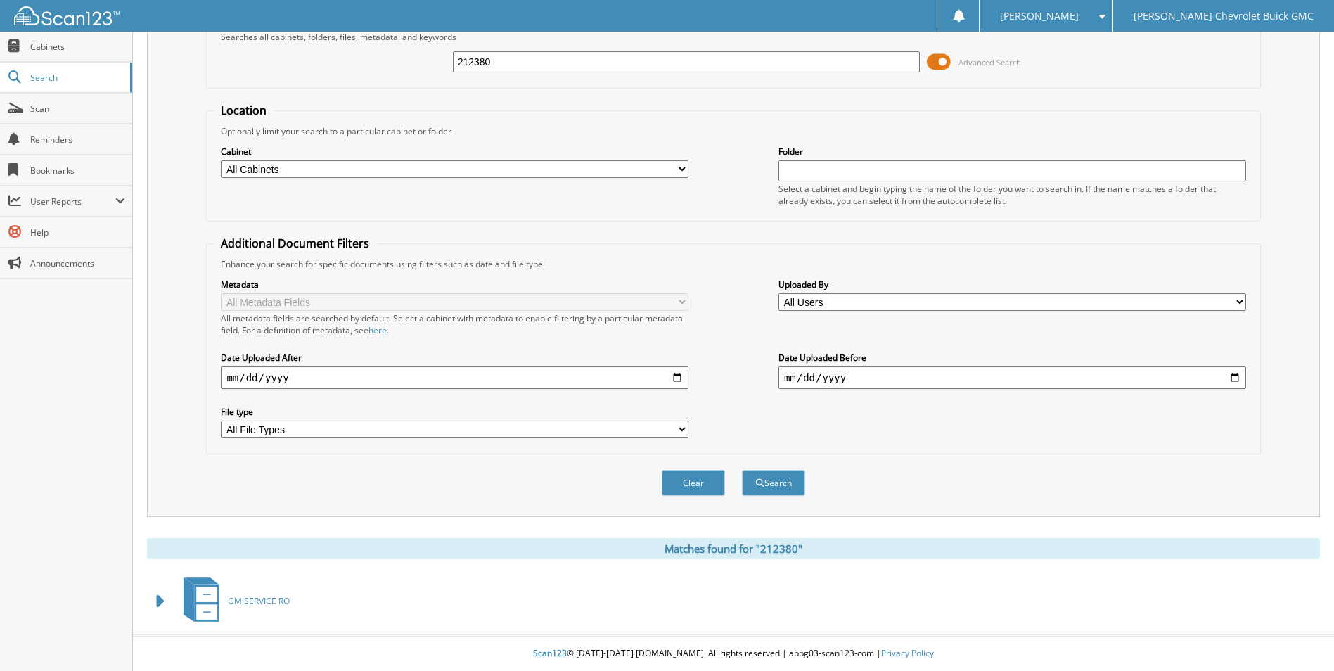
click at [259, 600] on span "GM SERVICE RO" at bounding box center [259, 601] width 62 height 12
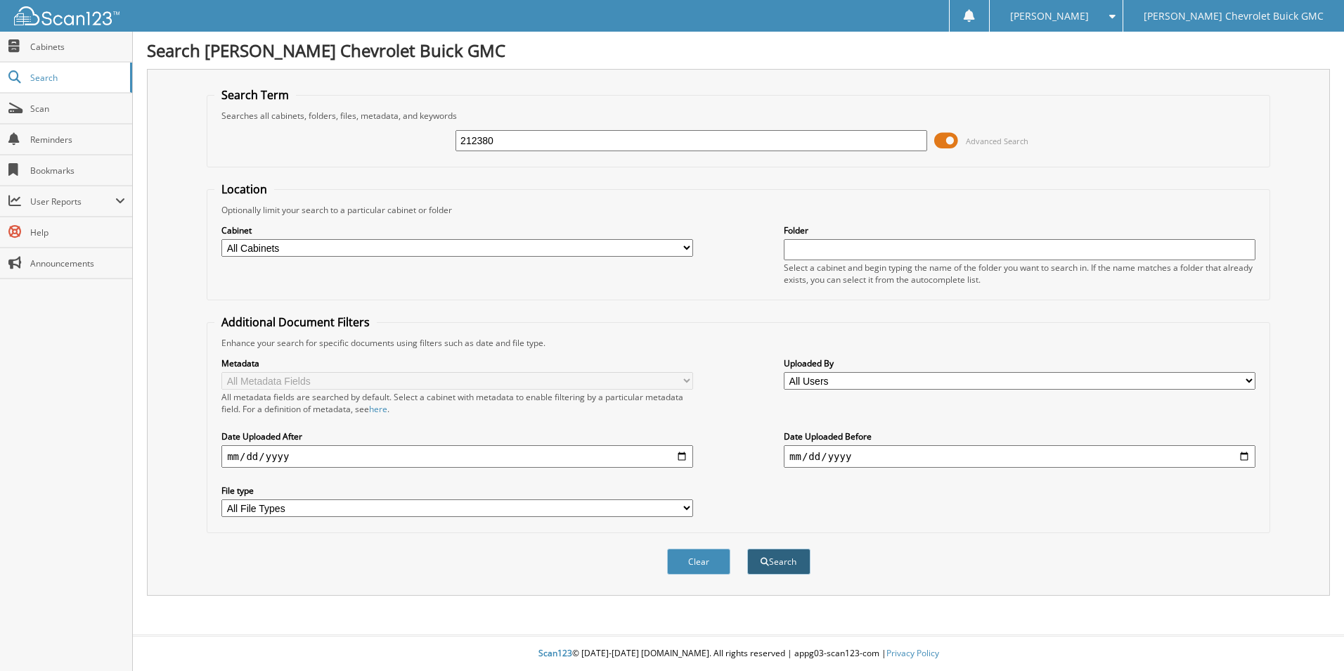
type input "212380"
click at [790, 560] on button "Search" at bounding box center [778, 561] width 63 height 26
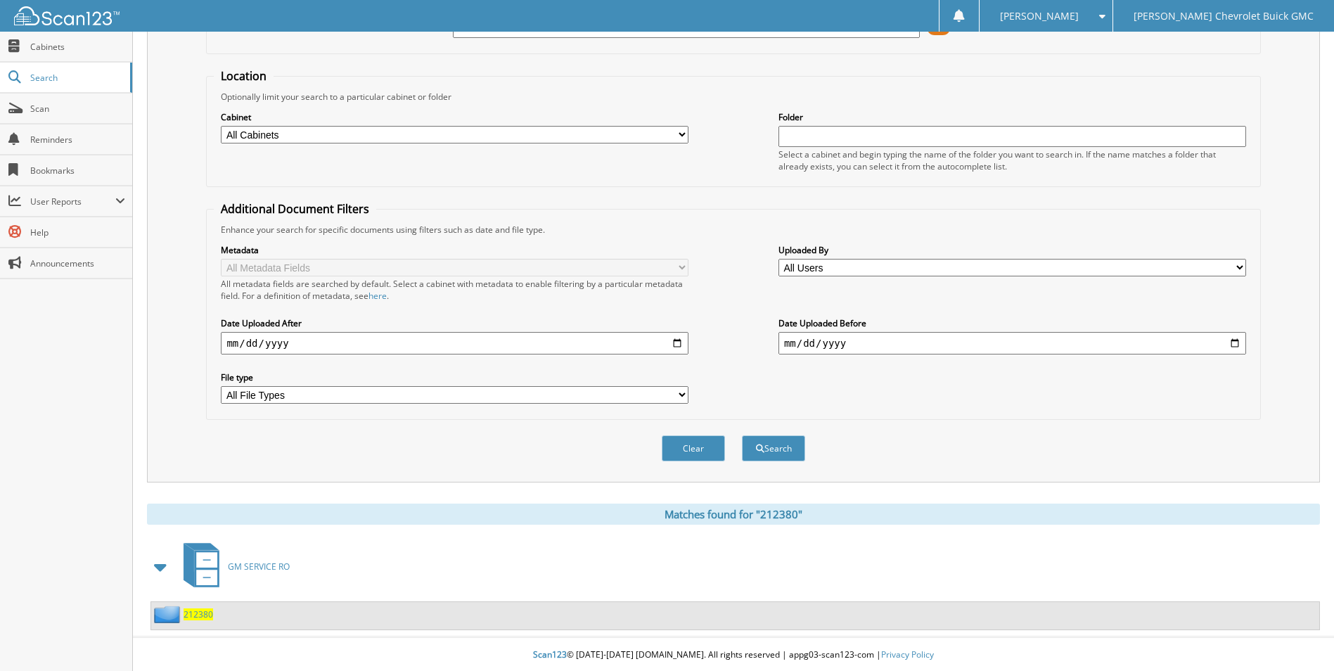
scroll to position [115, 0]
click at [208, 611] on span "212380" at bounding box center [198, 613] width 30 height 12
click at [254, 562] on span "GM SERVICE RO" at bounding box center [259, 565] width 62 height 12
click at [200, 614] on span "212380" at bounding box center [198, 613] width 30 height 12
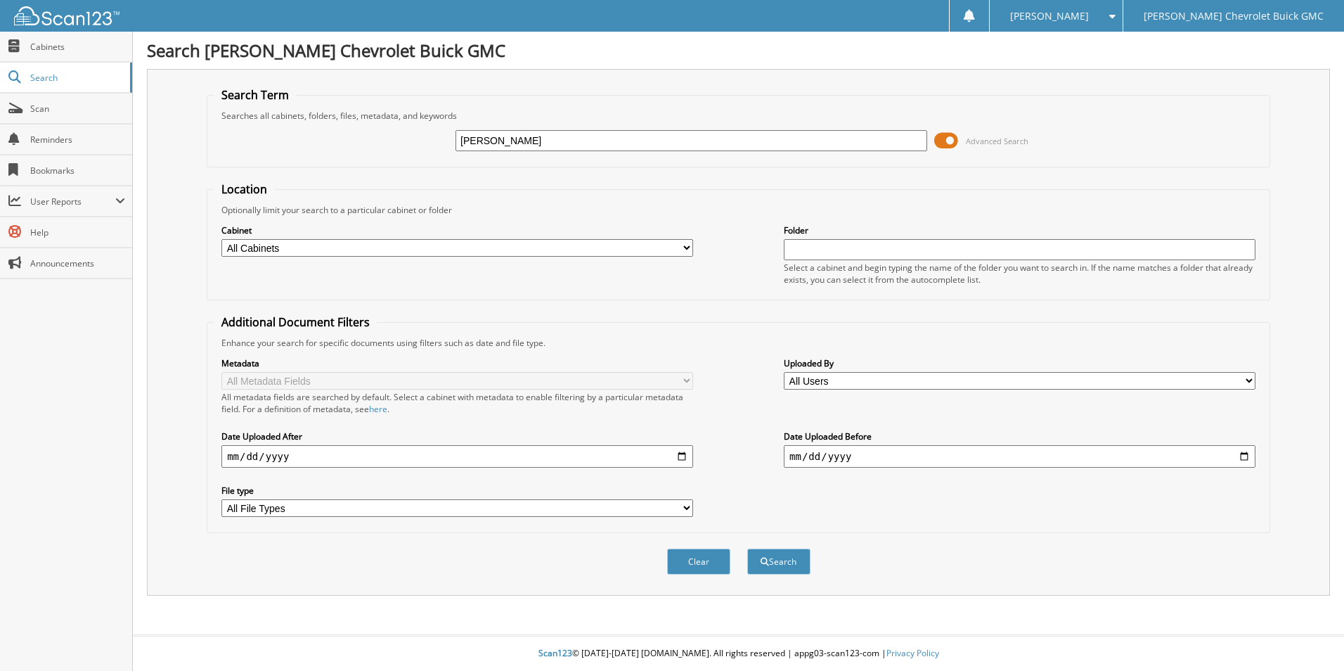
type input "jaygar enterprises"
click at [792, 562] on button "Search" at bounding box center [778, 561] width 63 height 26
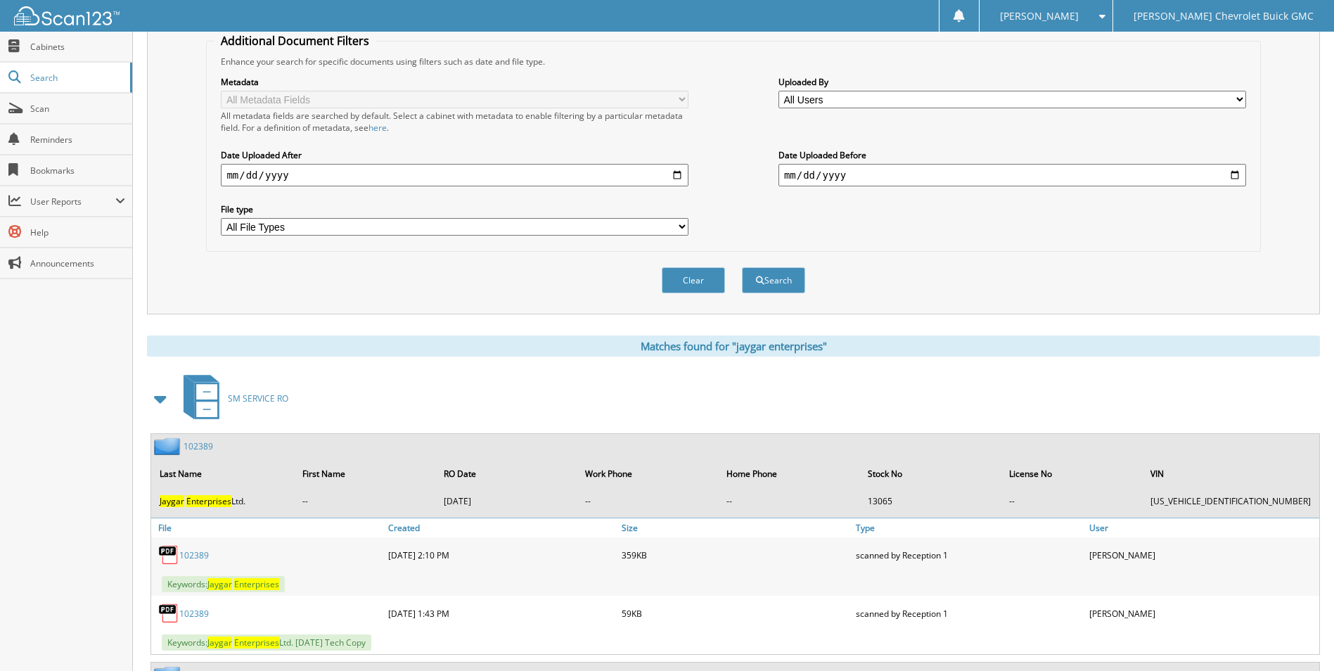
scroll to position [211, 0]
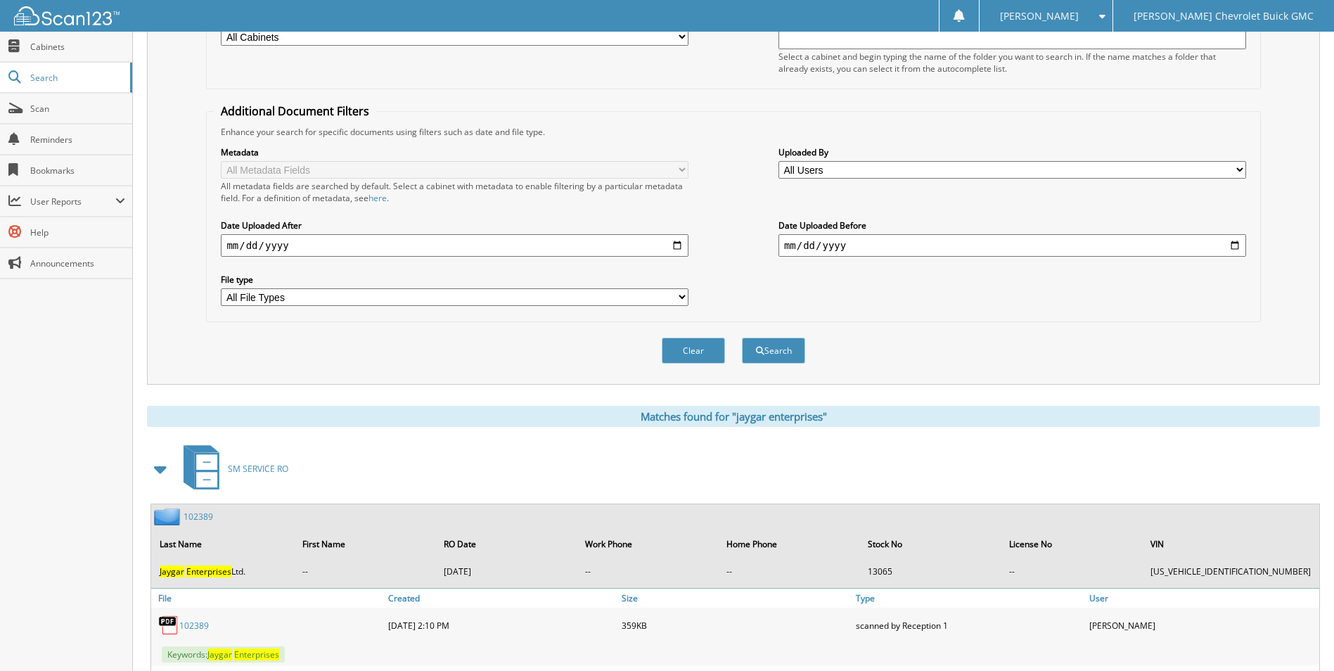
click at [328, 242] on input "date" at bounding box center [455, 245] width 468 height 22
click at [264, 246] on input "date" at bounding box center [455, 245] width 468 height 22
click at [277, 245] on input "date" at bounding box center [455, 245] width 468 height 22
type input "[DATE]"
click at [769, 348] on button "Search" at bounding box center [773, 350] width 63 height 26
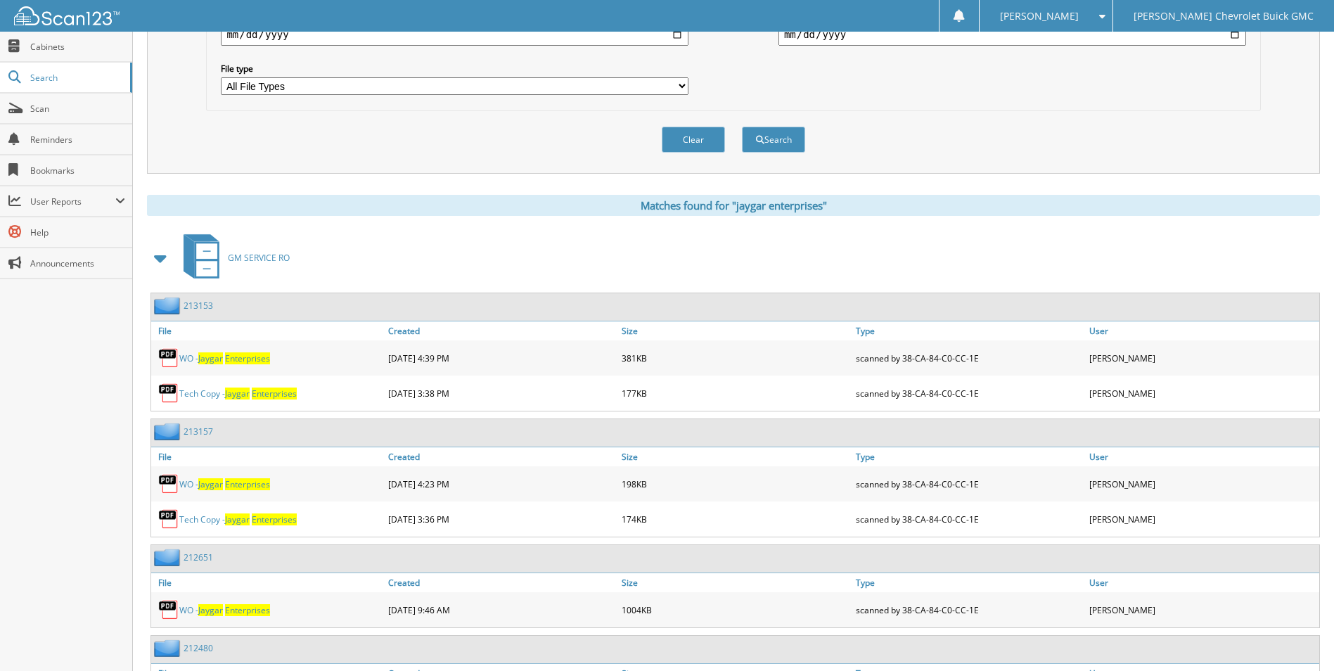
scroll to position [492, 0]
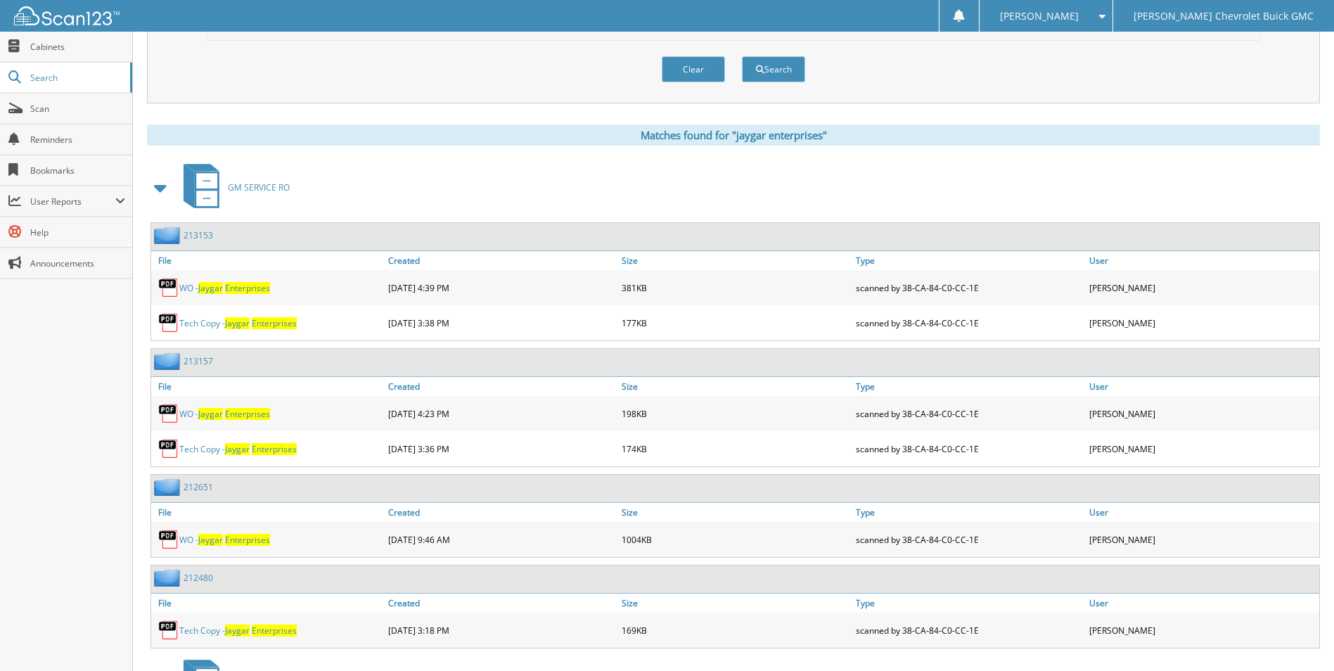
click at [240, 541] on span "Enterprises" at bounding box center [247, 540] width 45 height 12
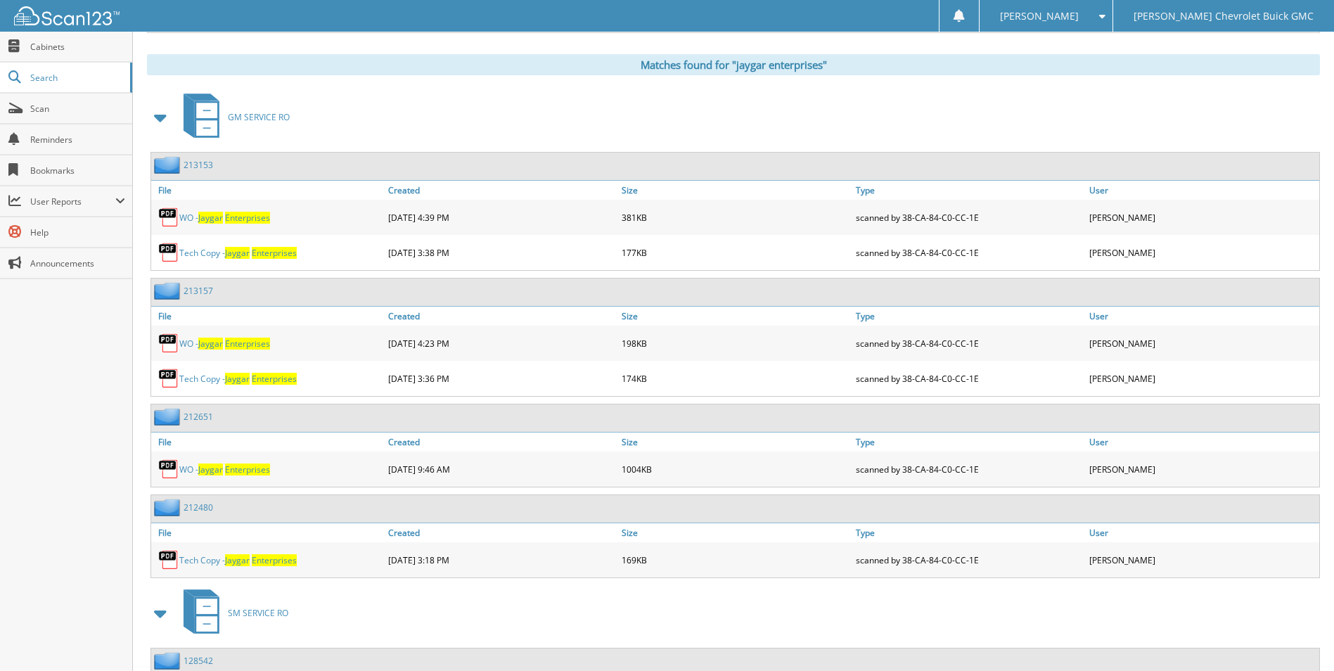
scroll to position [633, 0]
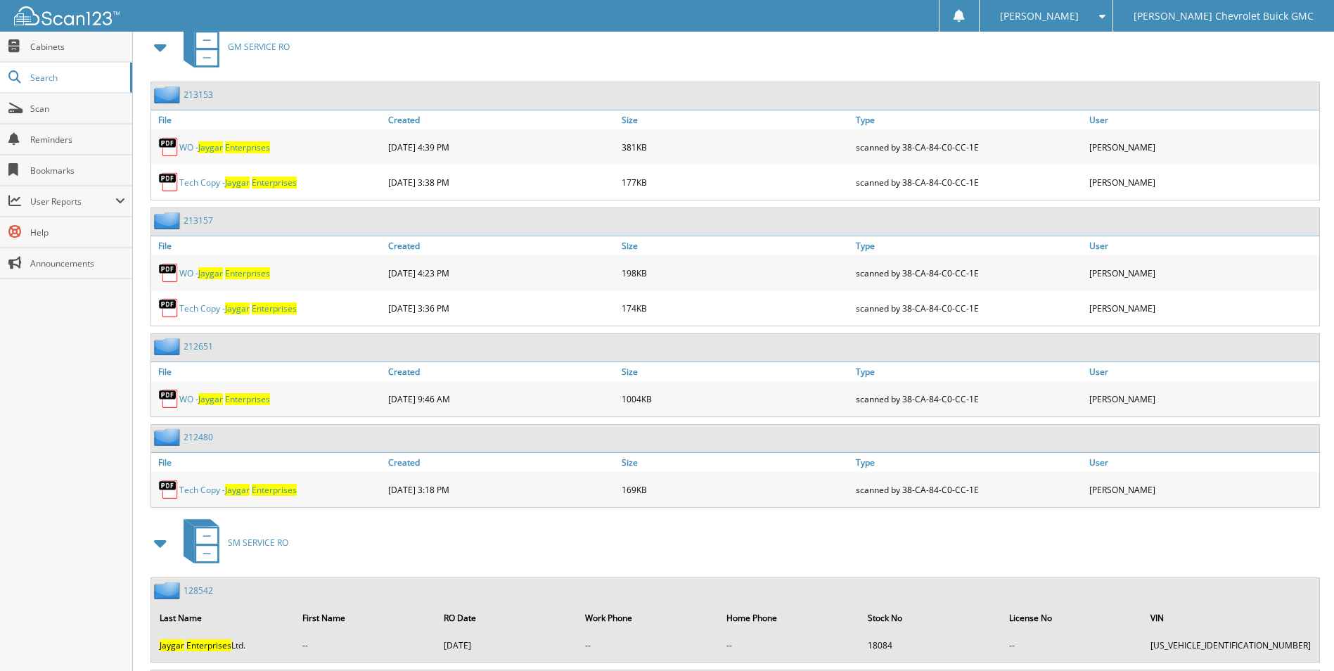
click at [243, 273] on span "Enterprises" at bounding box center [247, 273] width 45 height 12
click at [231, 147] on span "Enterprises" at bounding box center [247, 147] width 45 height 12
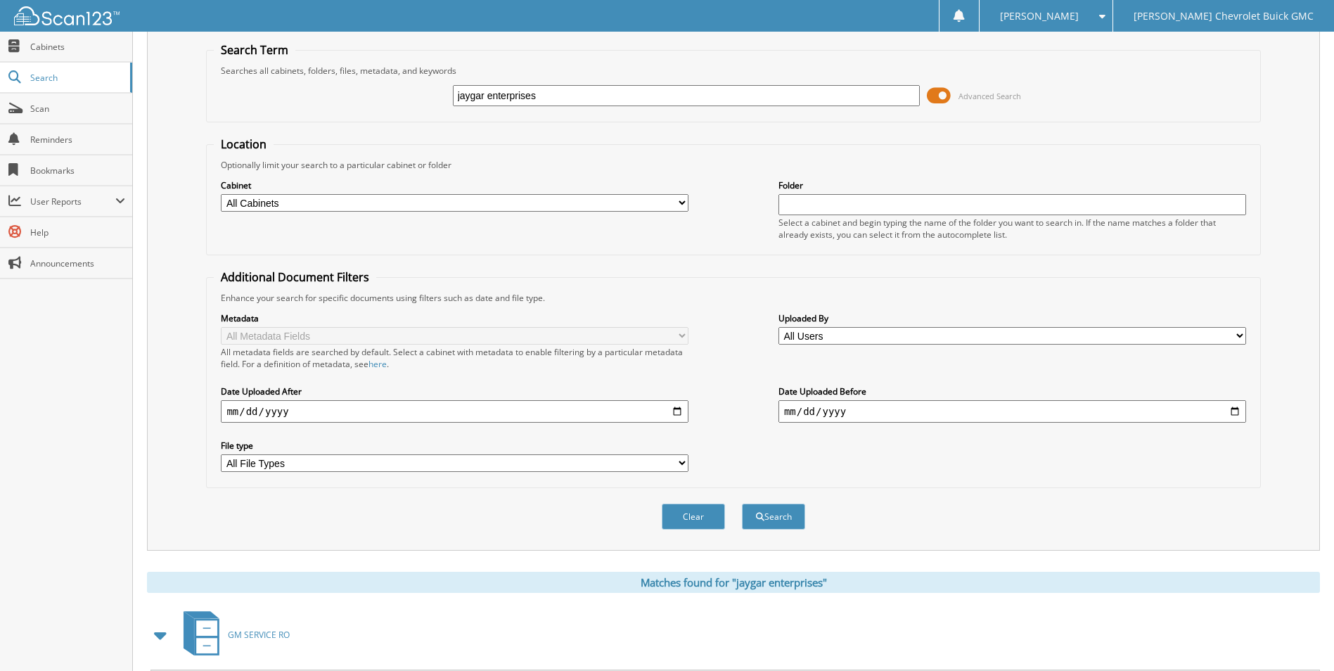
scroll to position [0, 0]
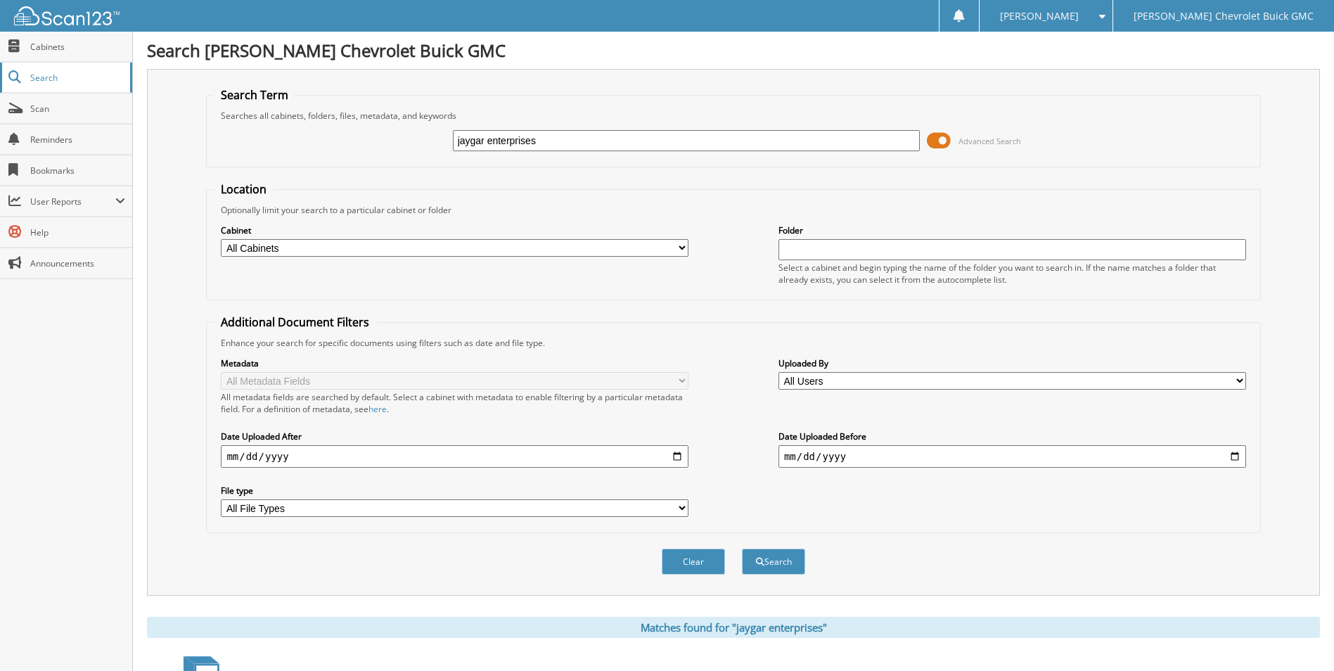
click at [53, 78] on span "Search" at bounding box center [76, 78] width 93 height 12
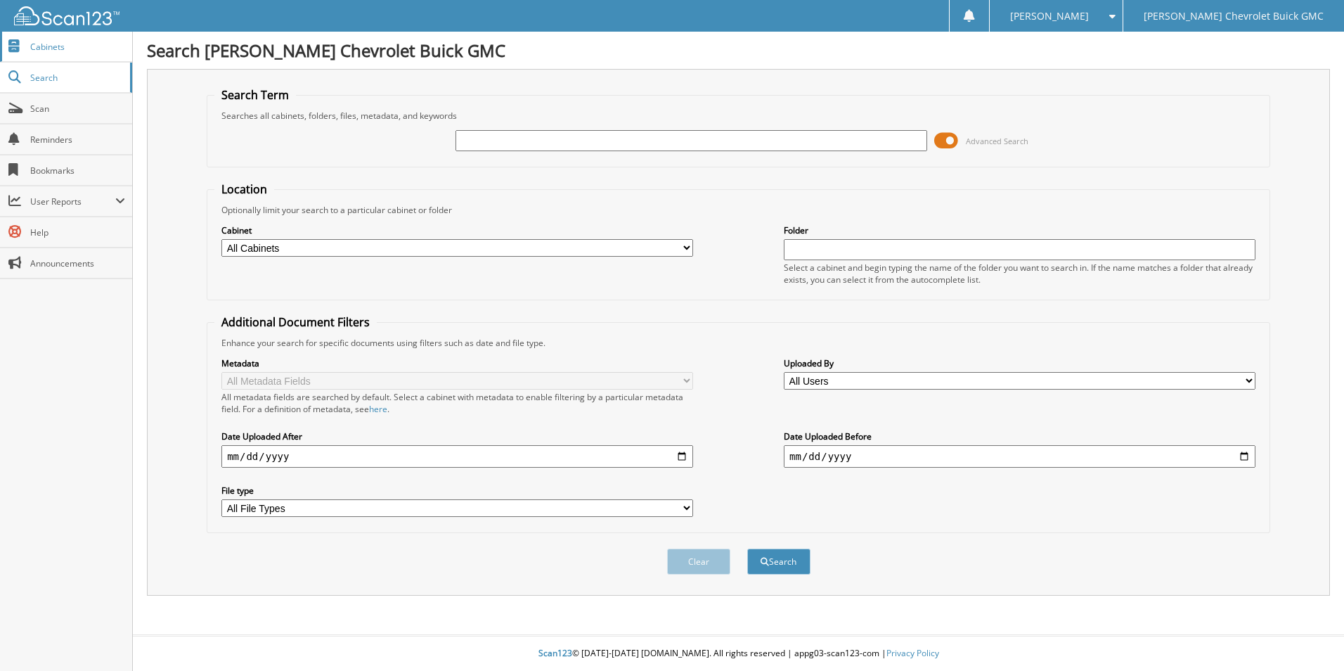
click at [50, 48] on span "Cabinets" at bounding box center [77, 47] width 95 height 12
type input "212380"
click at [803, 562] on button "Search" at bounding box center [778, 561] width 63 height 26
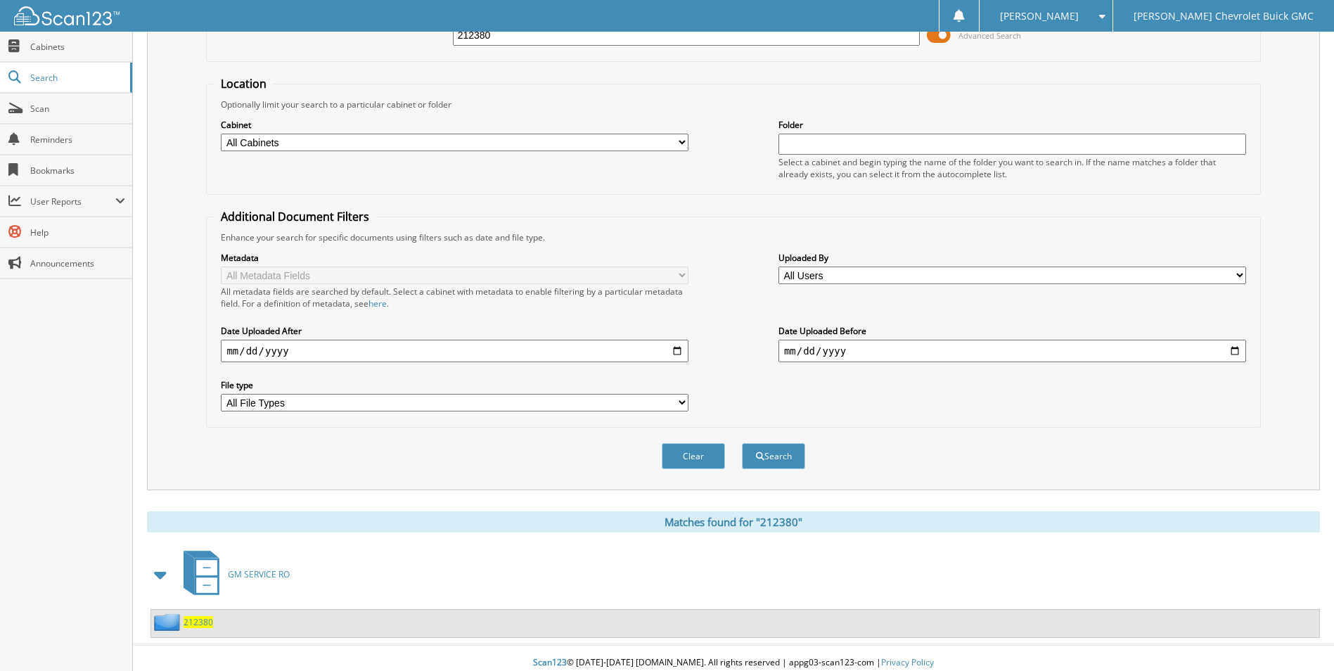
scroll to position [115, 0]
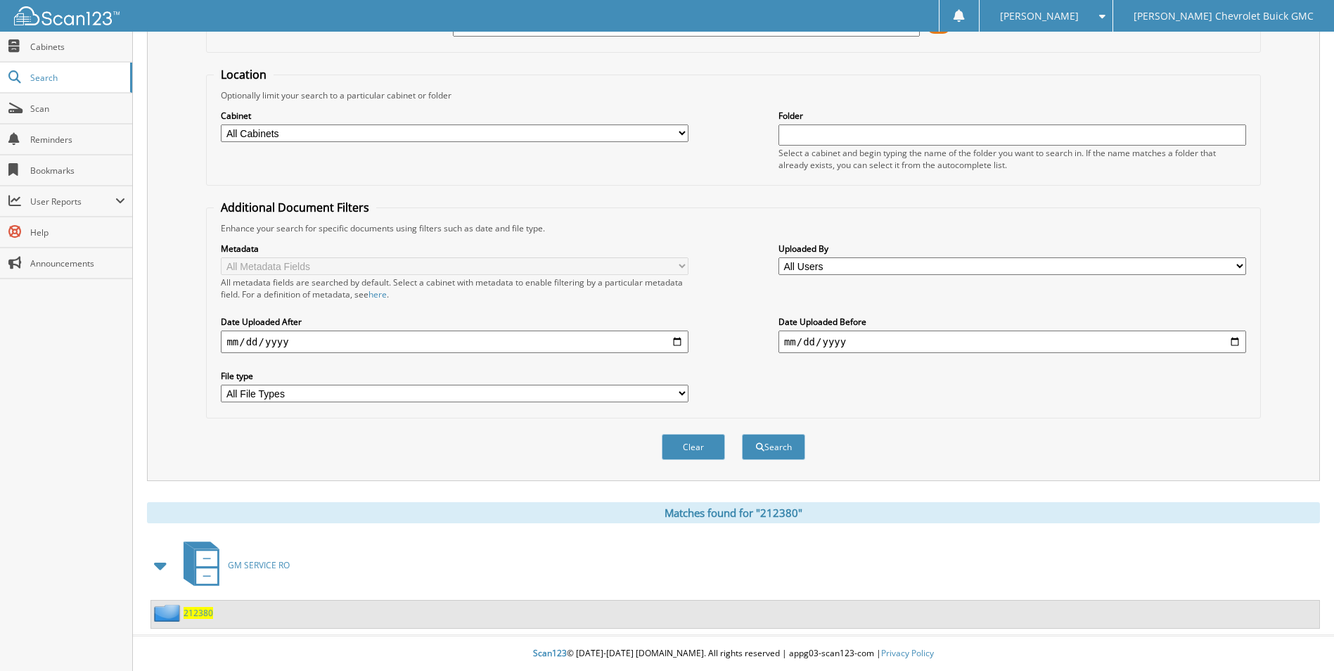
click at [197, 614] on span "212380" at bounding box center [198, 613] width 30 height 12
